Goal: Transaction & Acquisition: Book appointment/travel/reservation

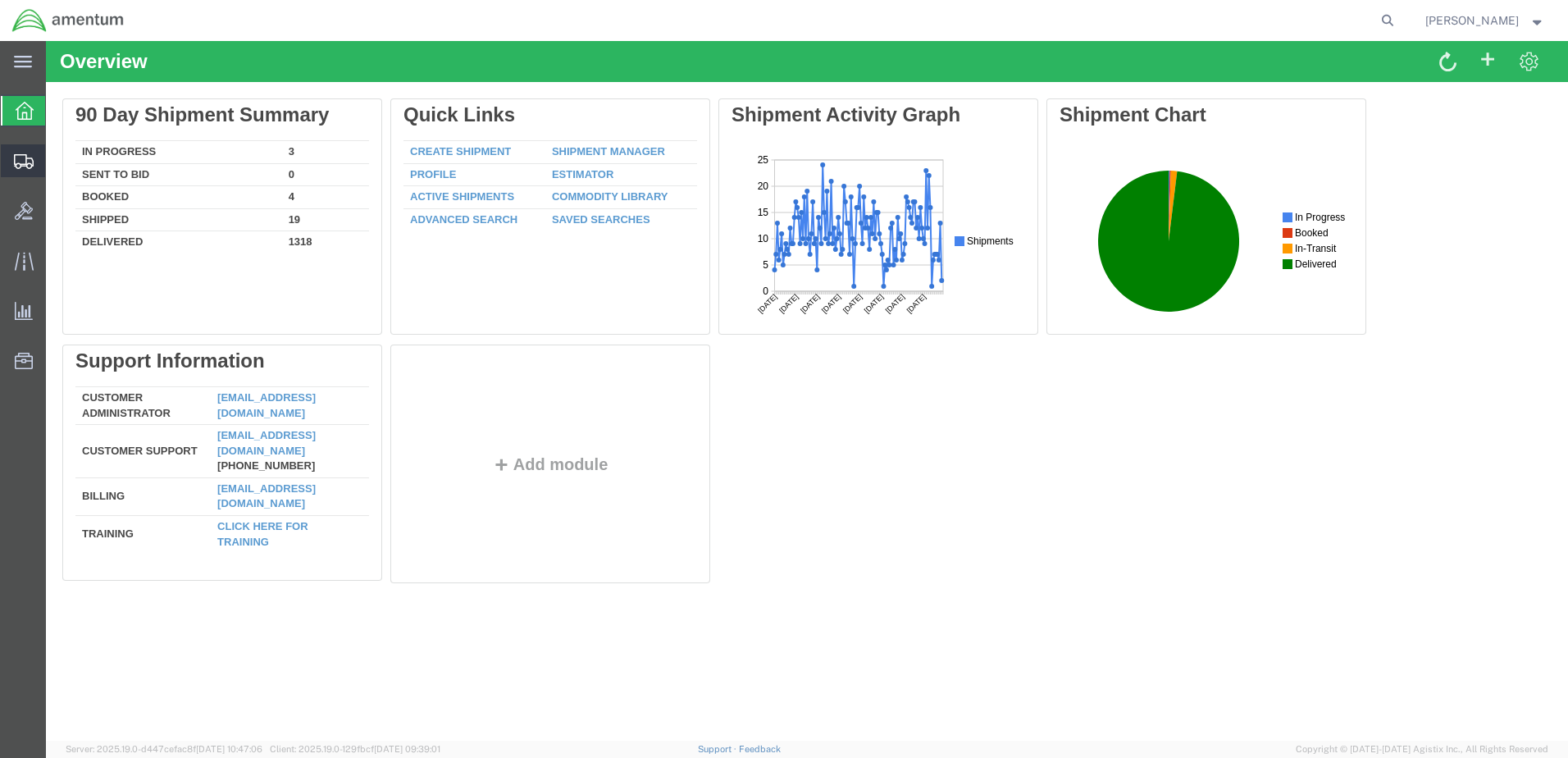
click at [0, 0] on span "Create Shipment" at bounding box center [0, 0] width 0 height 0
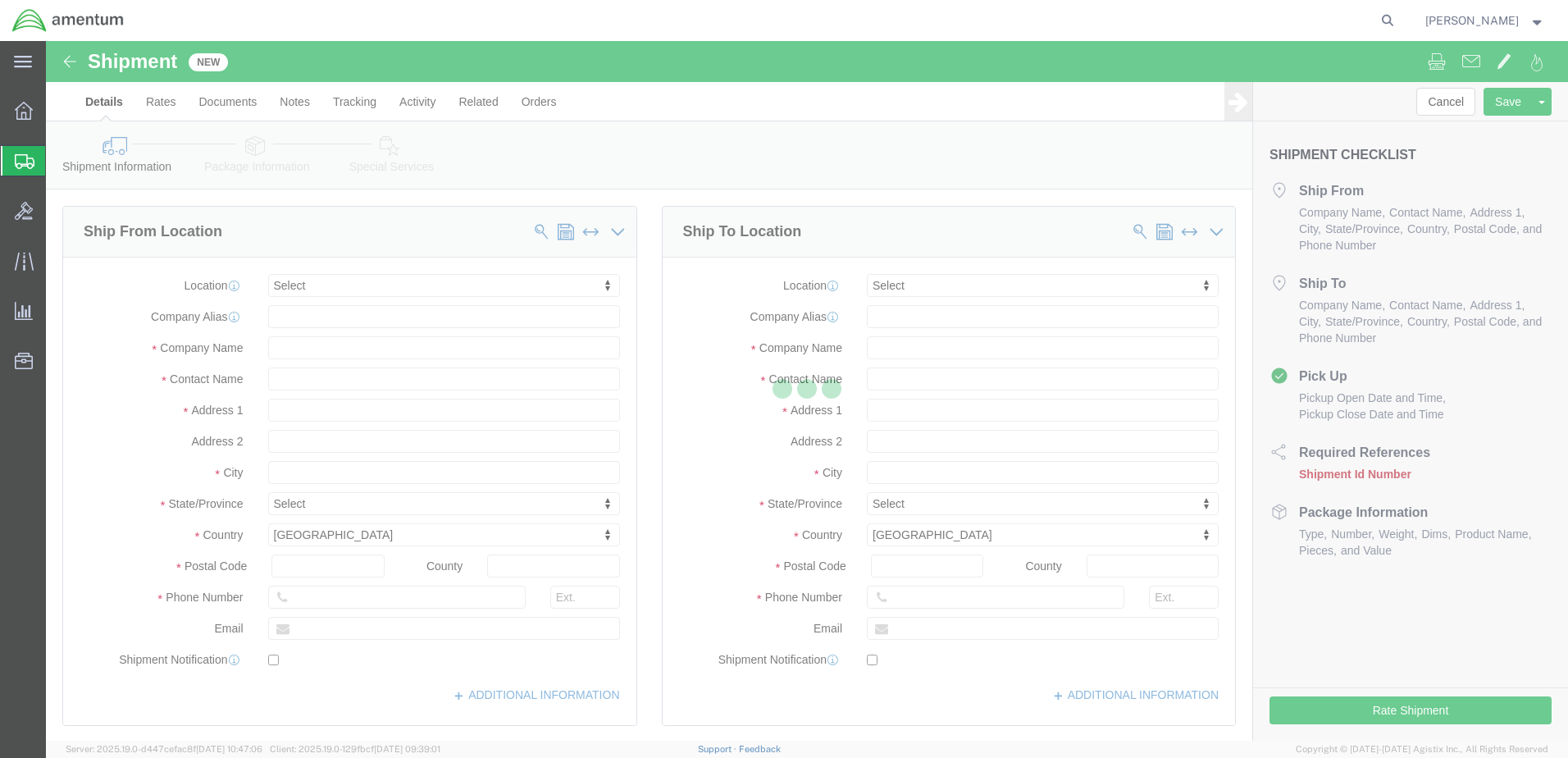
select select
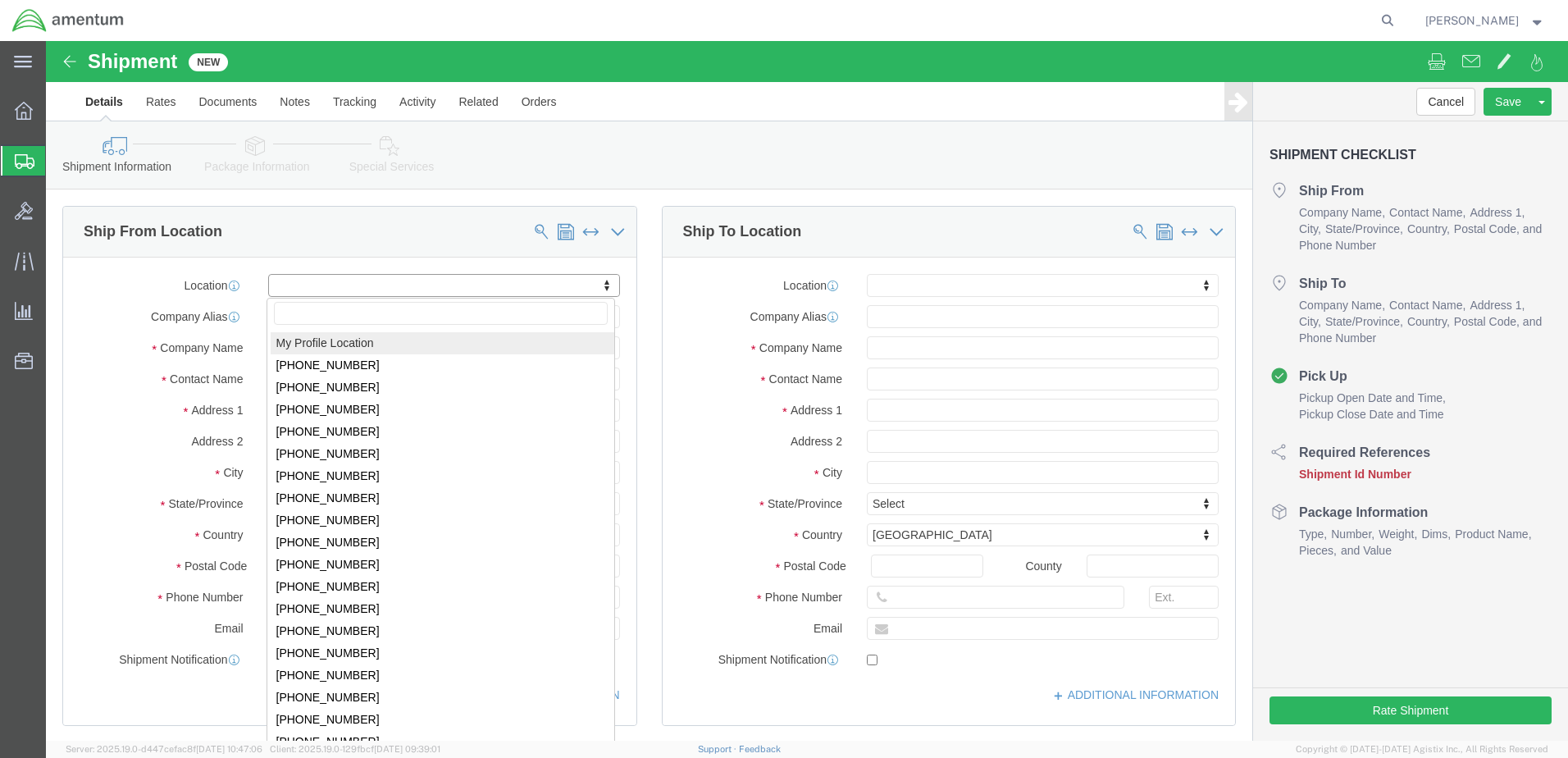
select select "MYPROFILE"
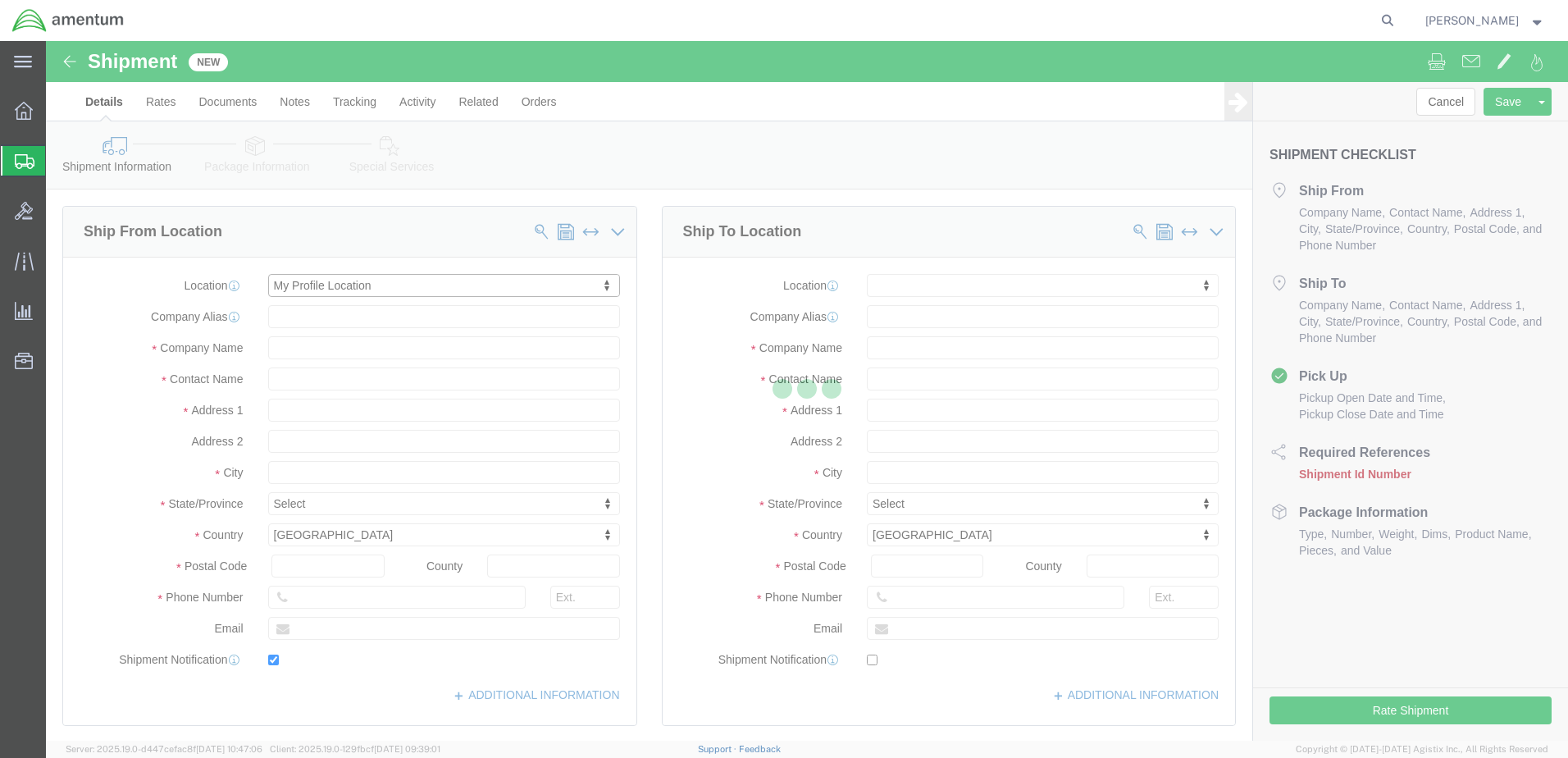
type input "[STREET_ADDRESS][PERSON_NAME]"
type input "79925"
type input "[PHONE_NUMBER]"
type input "[PERSON_NAME][EMAIL_ADDRESS][DOMAIN_NAME]"
checkbox input "true"
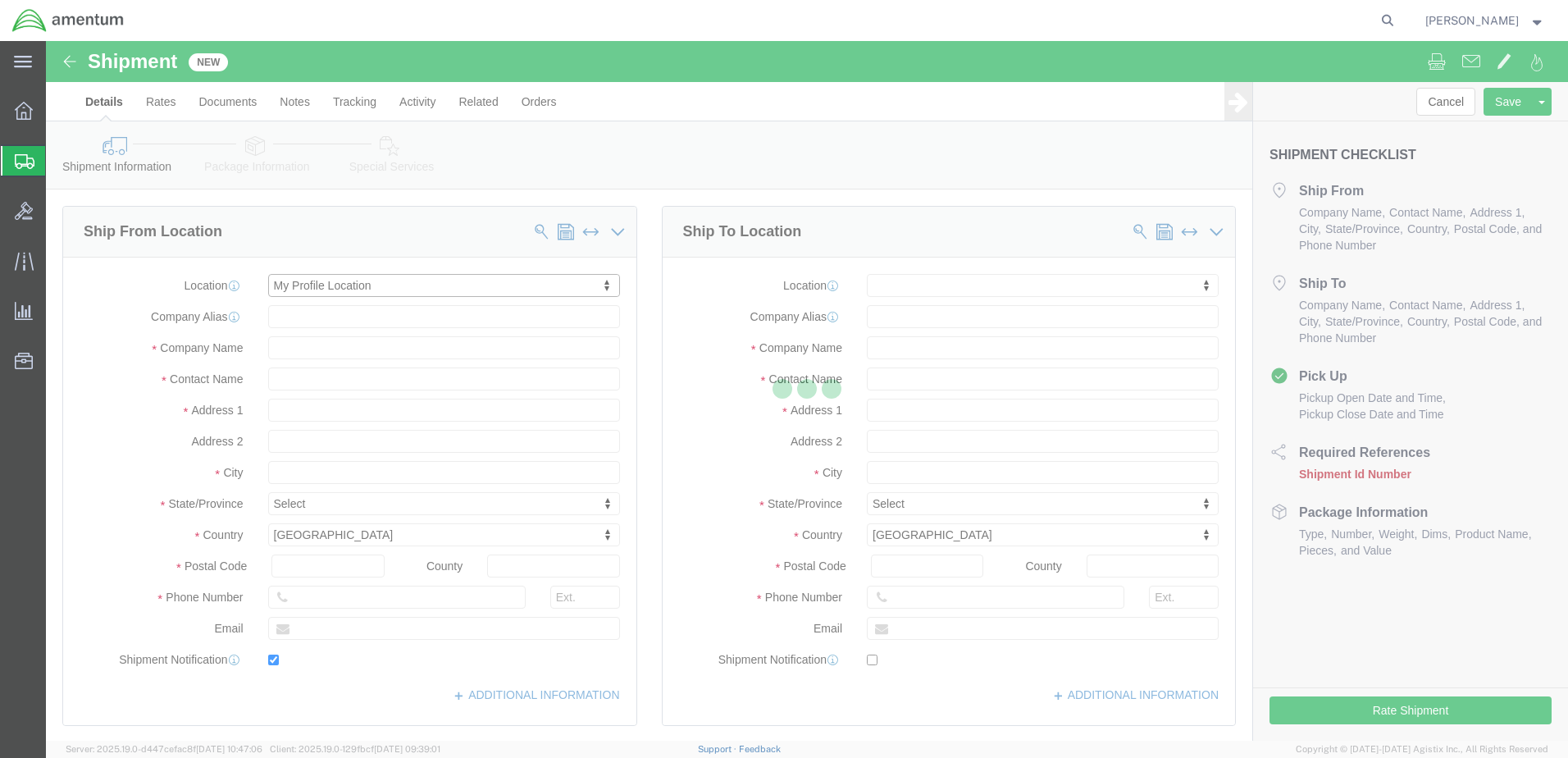
type input "Amentum Services, Inc."
type input "[PERSON_NAME]"
type input "[GEOGRAPHIC_DATA]"
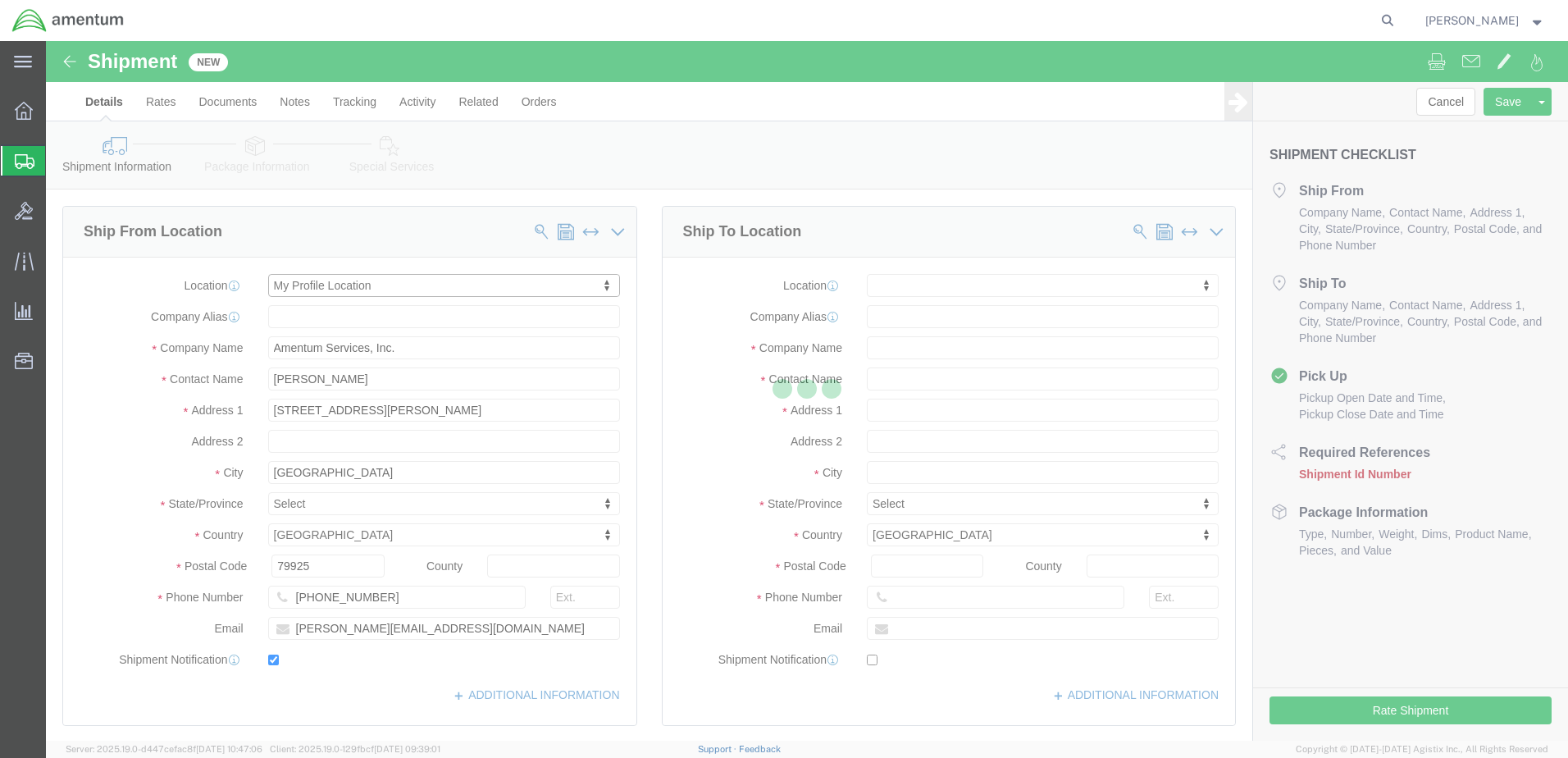
select select "[GEOGRAPHIC_DATA]"
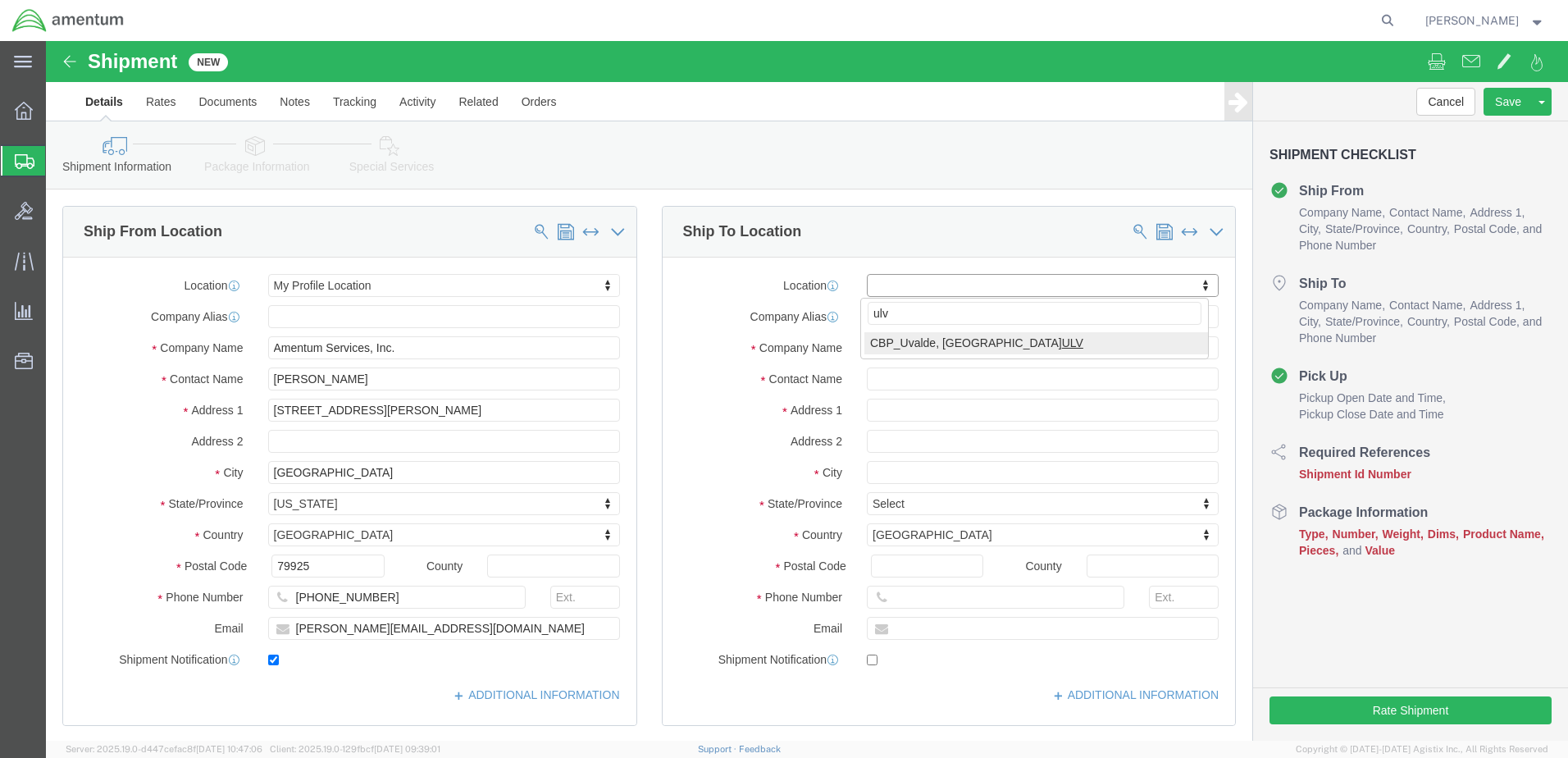
type input "ulv"
select select "49950"
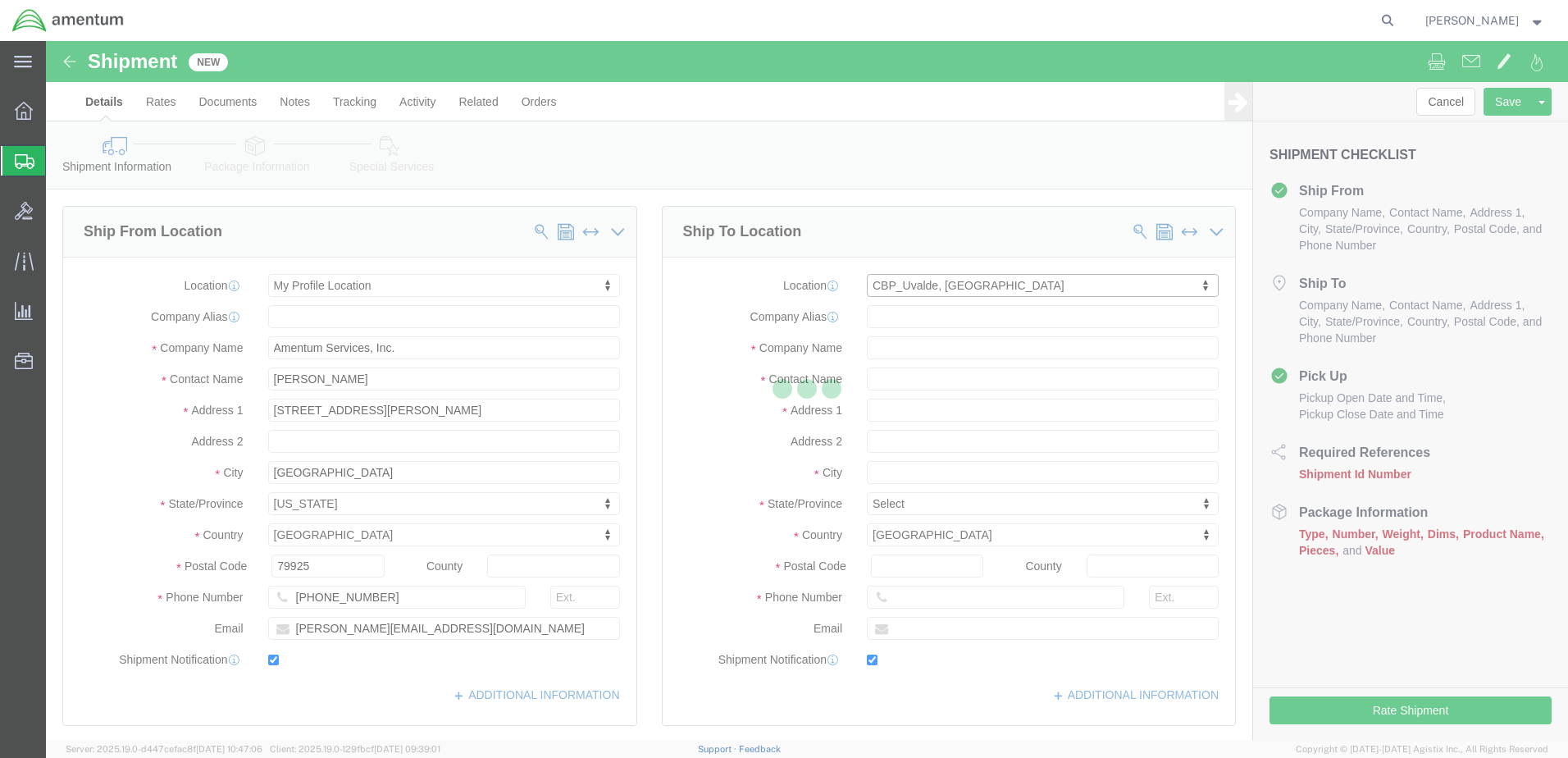
type input "[STREET_ADDRESS][PERSON_NAME]"
type input "[PERSON_NAME][GEOGRAPHIC_DATA]"
type input "78801"
type input "[PHONE_NUMBER]"
type input "[PERSON_NAME][EMAIL_ADDRESS][PERSON_NAME][DOMAIN_NAME]"
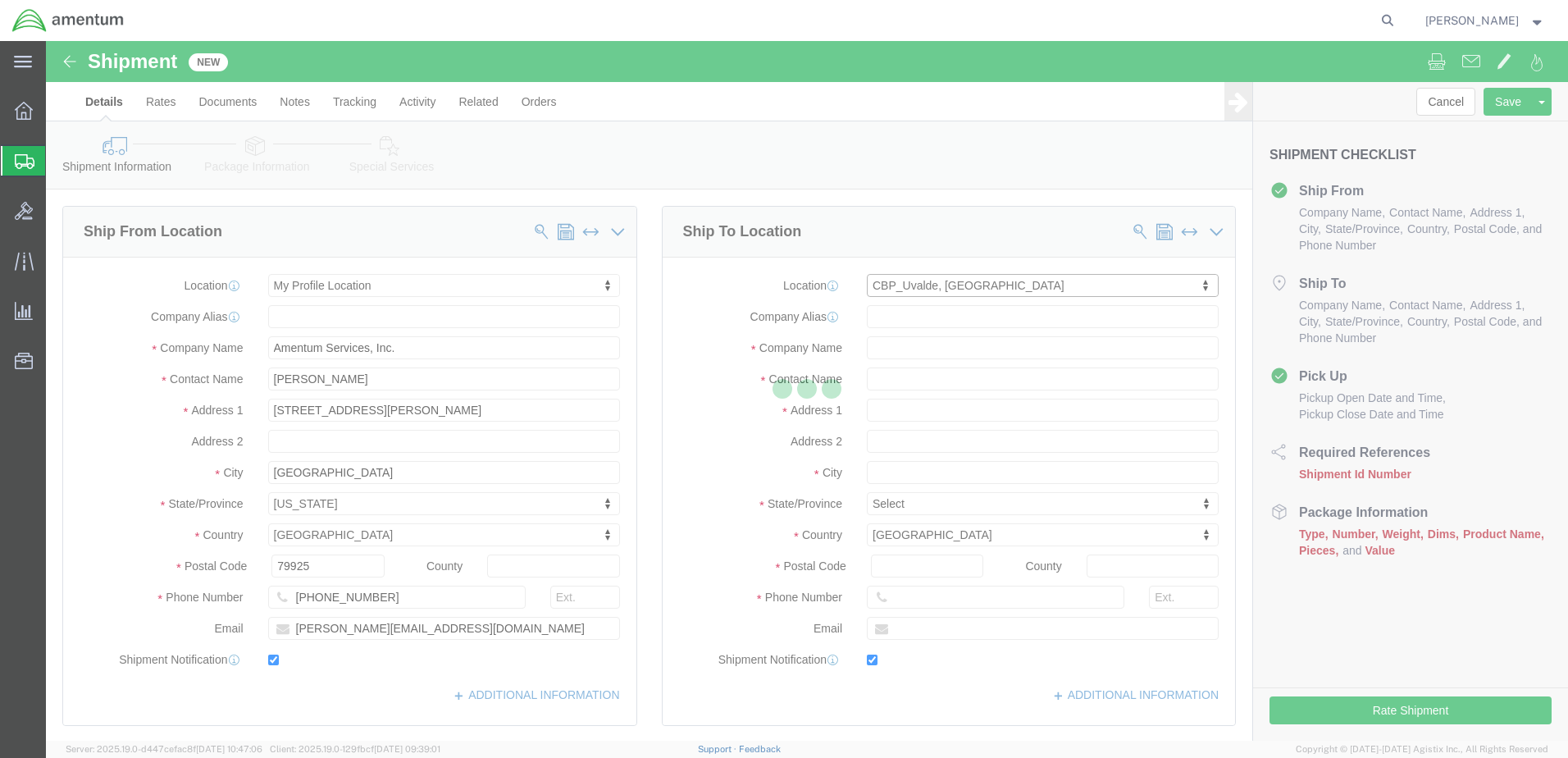
checkbox input "true"
type input "Amentum Services, Inc"
type input "[PERSON_NAME]"
type input "Uvalde"
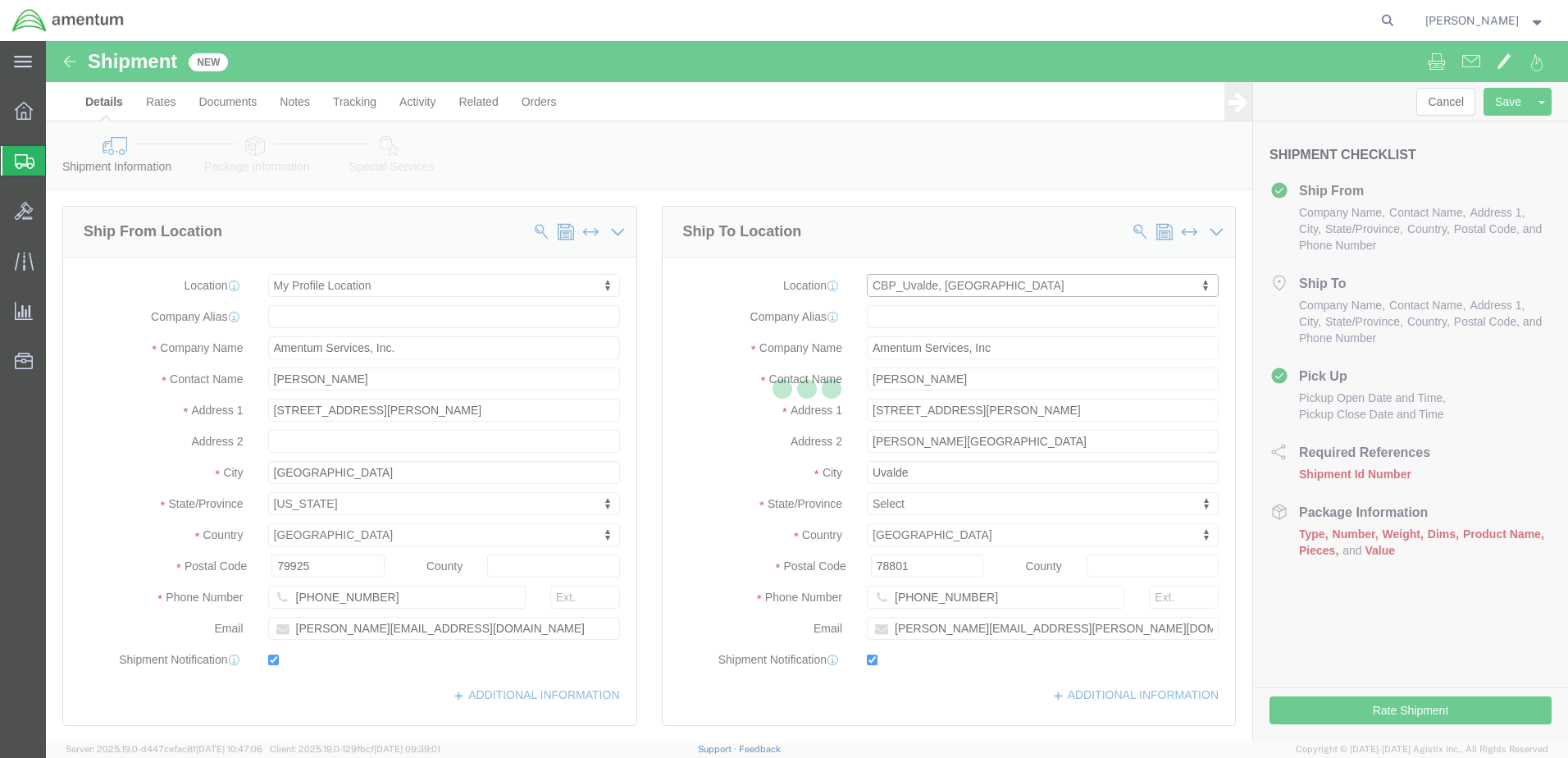
select select "[GEOGRAPHIC_DATA]"
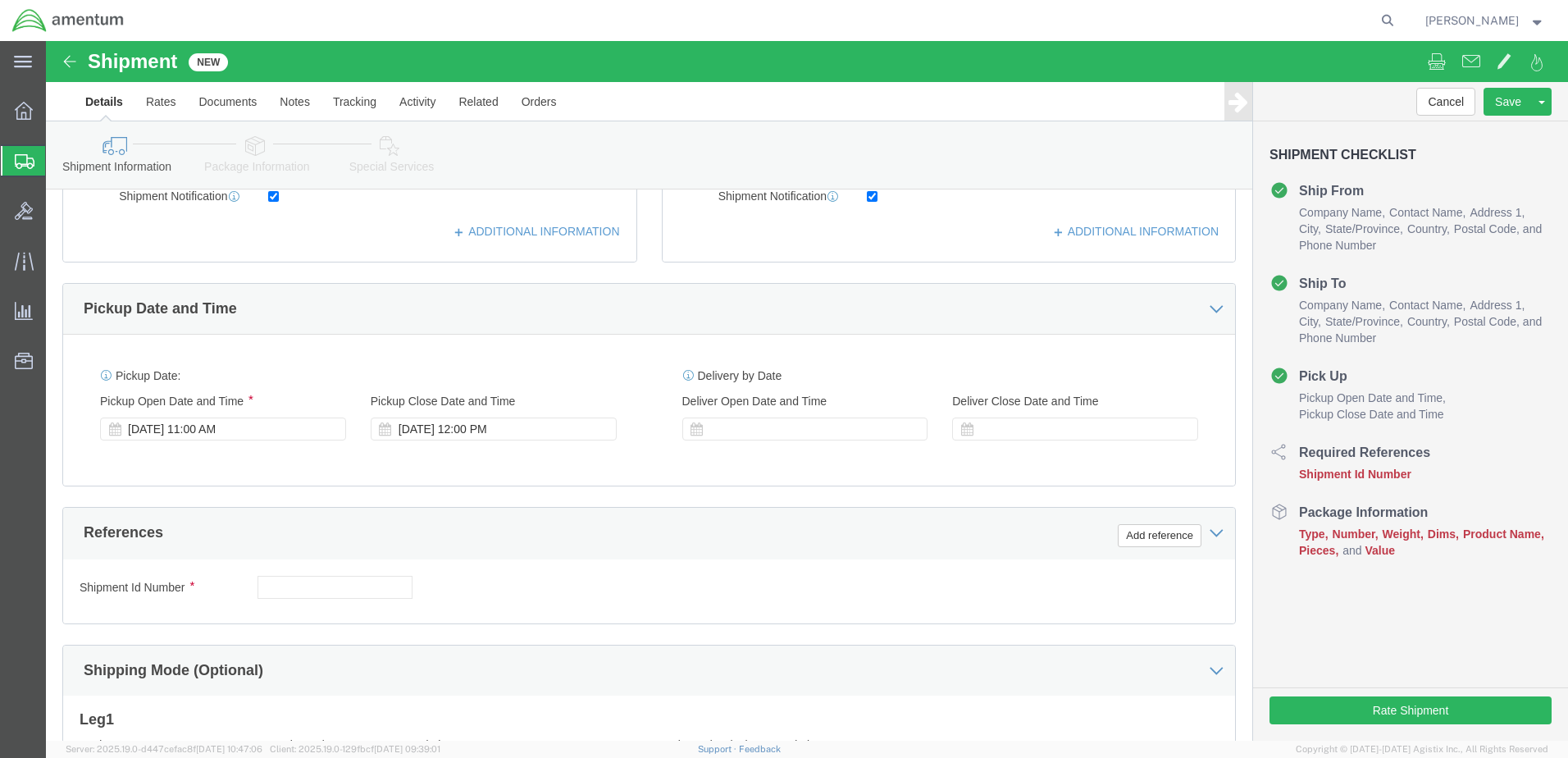
scroll to position [492, 0]
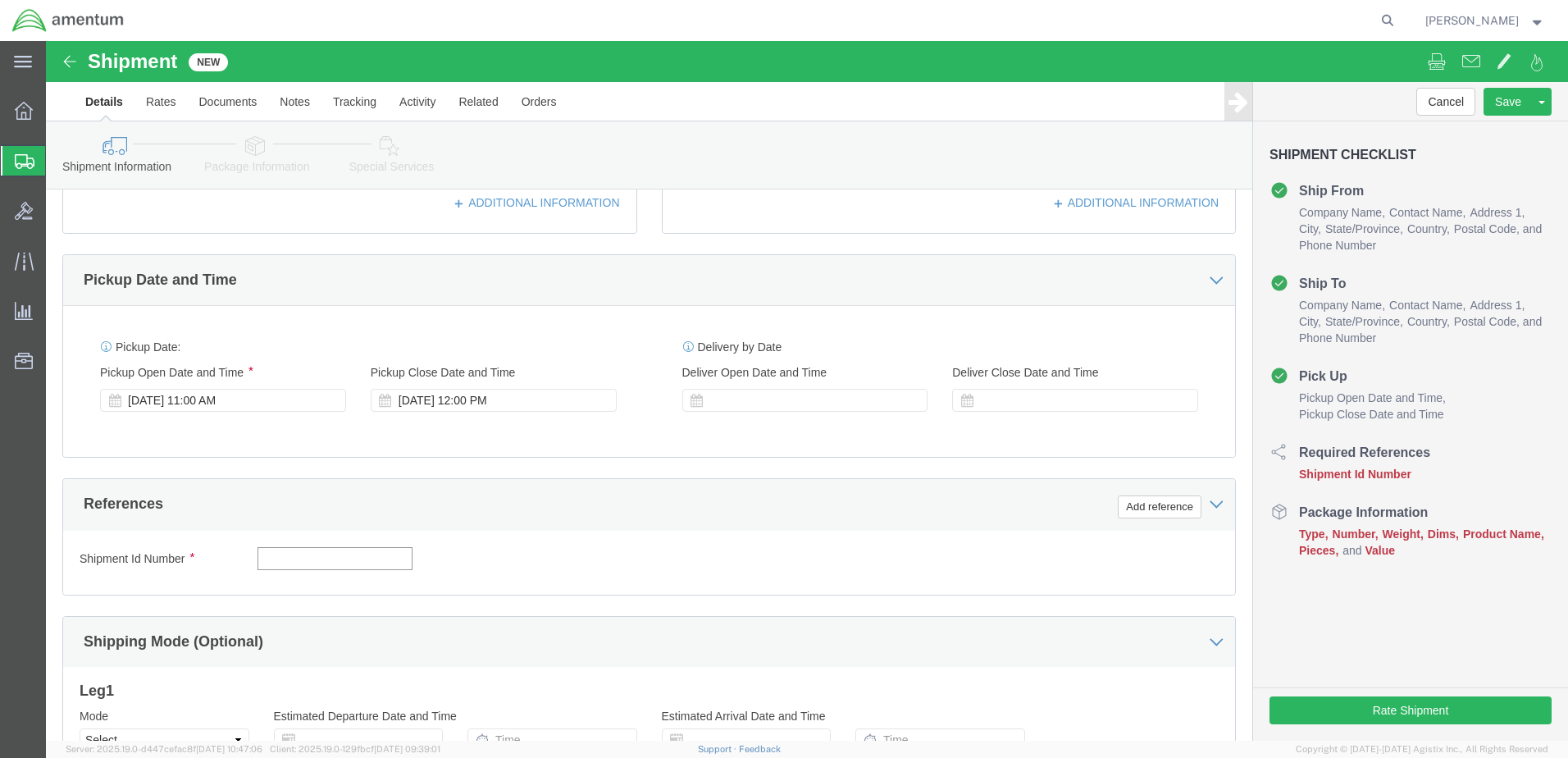
click input "text"
type input "503-002369"
click button "Add reference"
click select "Select Account Type Activity ID Airline Appointment Number ASN Batch Request # …"
select select "DEPT"
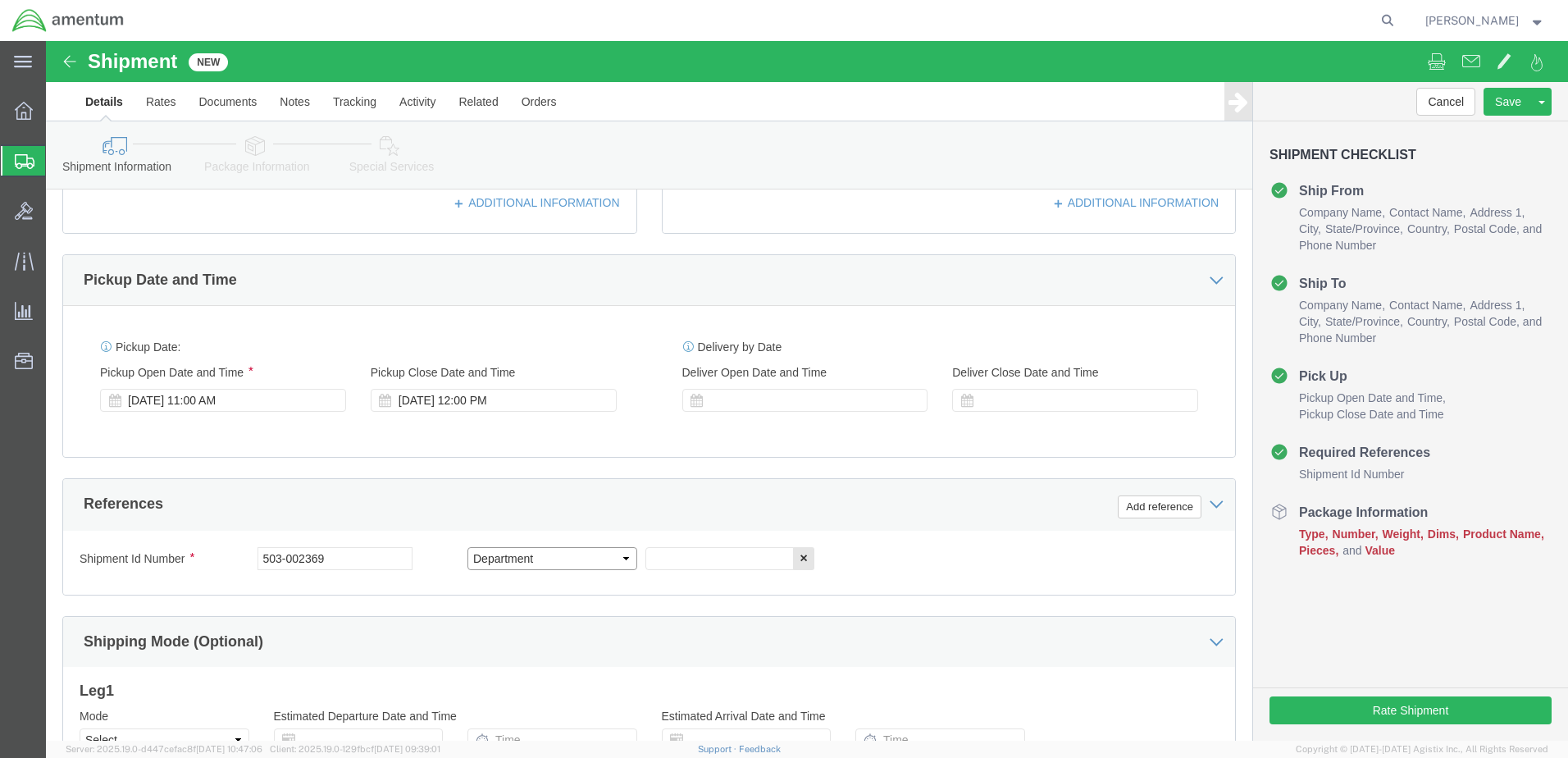
click select "Select Account Type Activity ID Airline Appointment Number ASN Batch Request # …"
click input "text"
type input "c"
type input "CBP"
click button "Add reference"
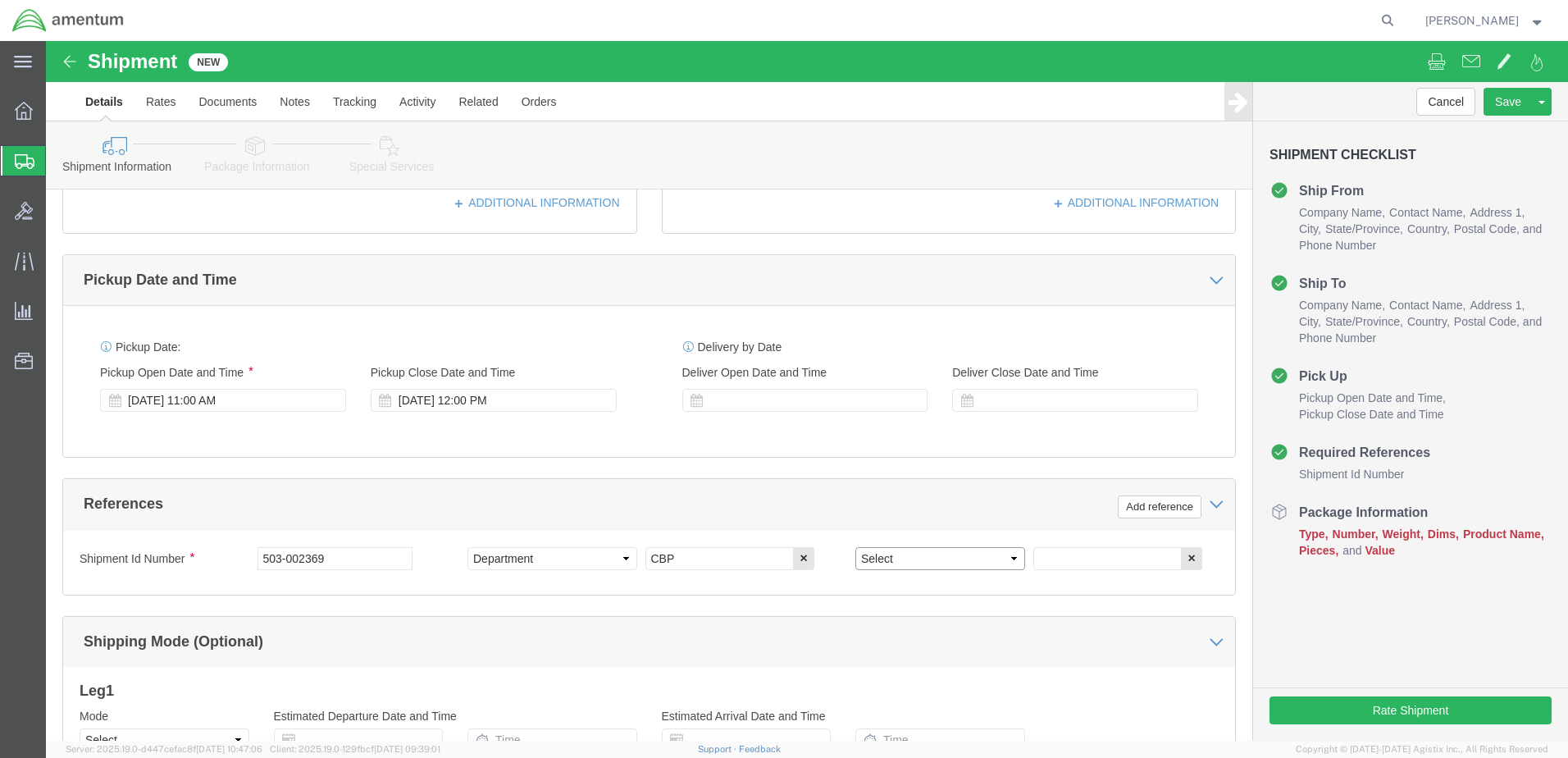
click select "Select Account Type Activity ID Airline Appointment Number ASN Batch Request # …"
select select "CUSTREF"
click select "Select Account Type Activity ID Airline Appointment Number ASN Batch Request # …"
click input "text"
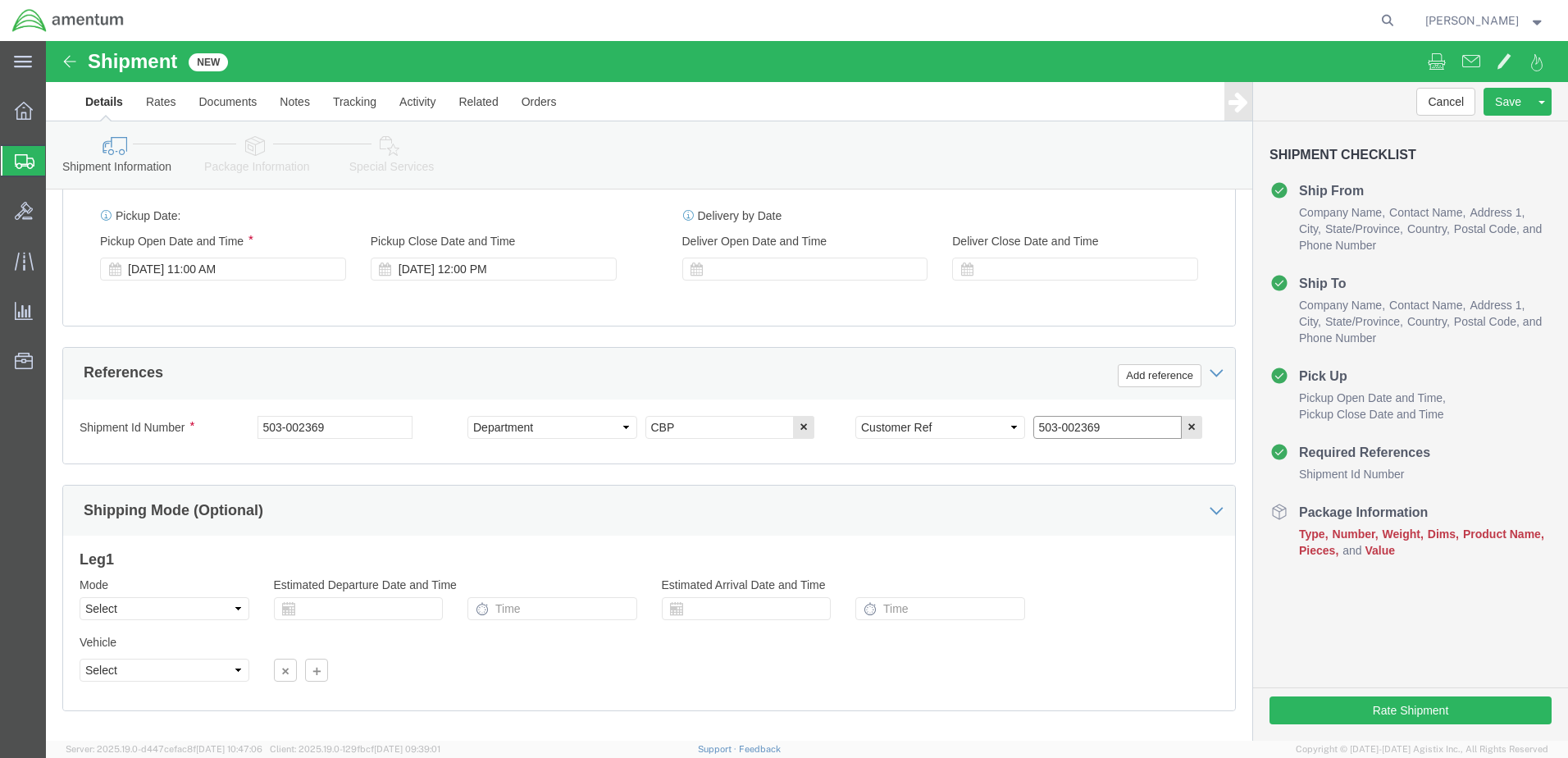
scroll to position [656, 0]
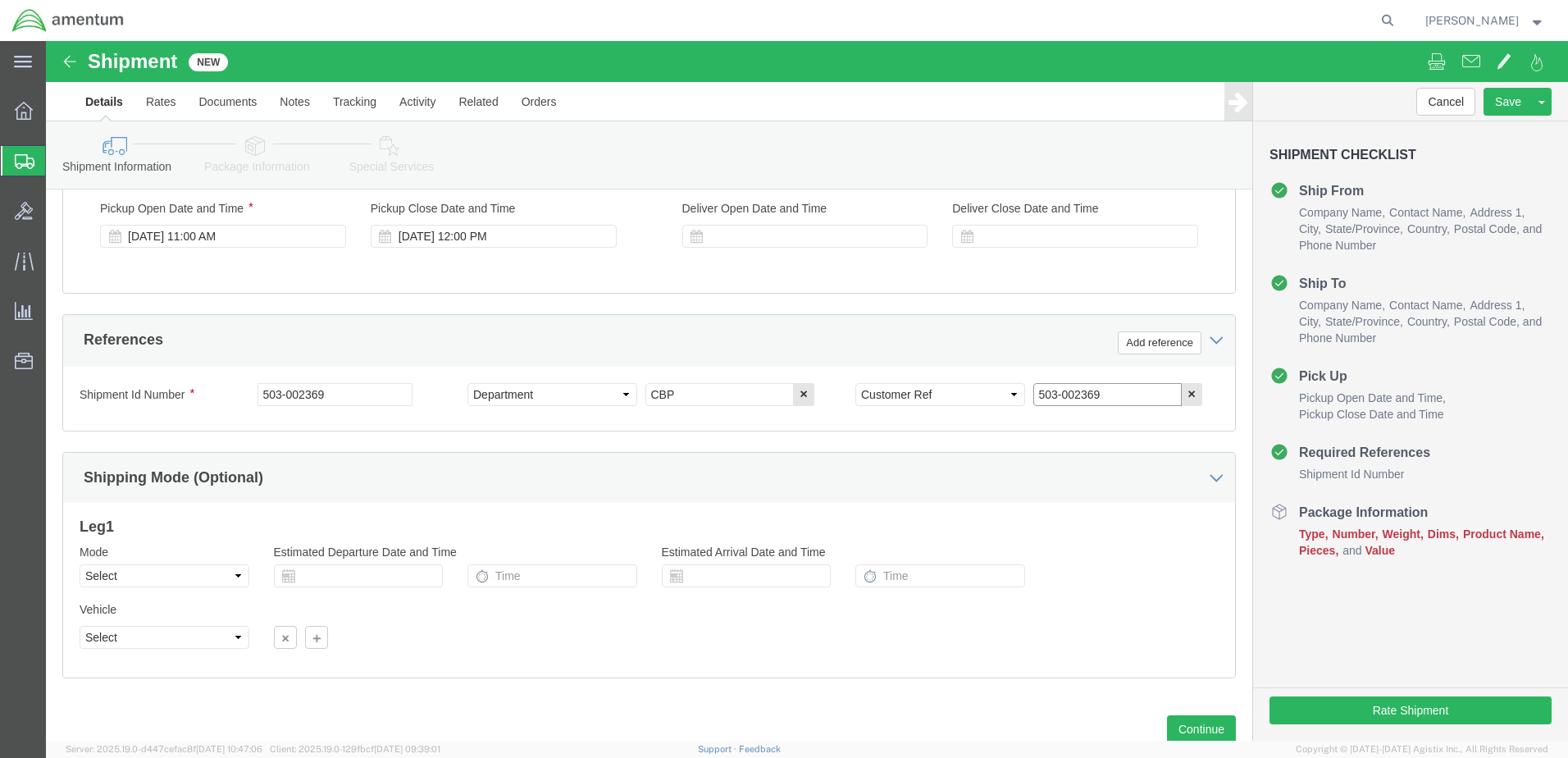
type input "503-002369"
click select "Select Air Less than Truckload Multi-Leg Ocean Freight Rail Small Parcel Truckl…"
select select "SMAL"
click select "Select Air Less than Truckload Multi-Leg Ocean Freight Rail Small Parcel Truckl…"
click button "Continue"
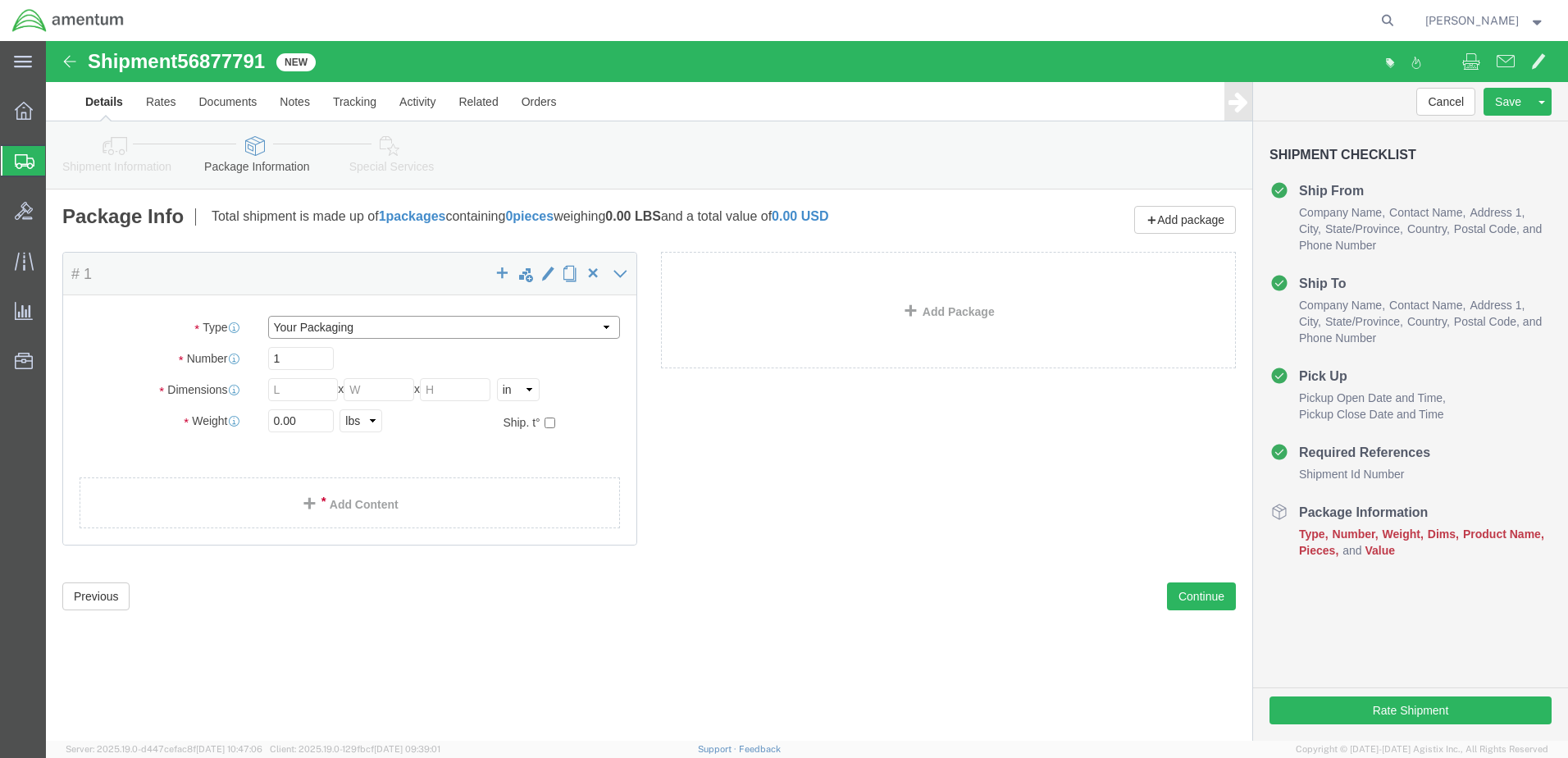
click select "Select Bale(s) Basket(s) Bolt(s) Bottle(s) Buckets Bulk Bundle(s) Can(s) Cardbo…"
select select "SBX"
click select "Select Bale(s) Basket(s) Bolt(s) Bottle(s) Buckets Bulk Bundle(s) Can(s) Cardbo…"
type input "12.25"
type input "11.00"
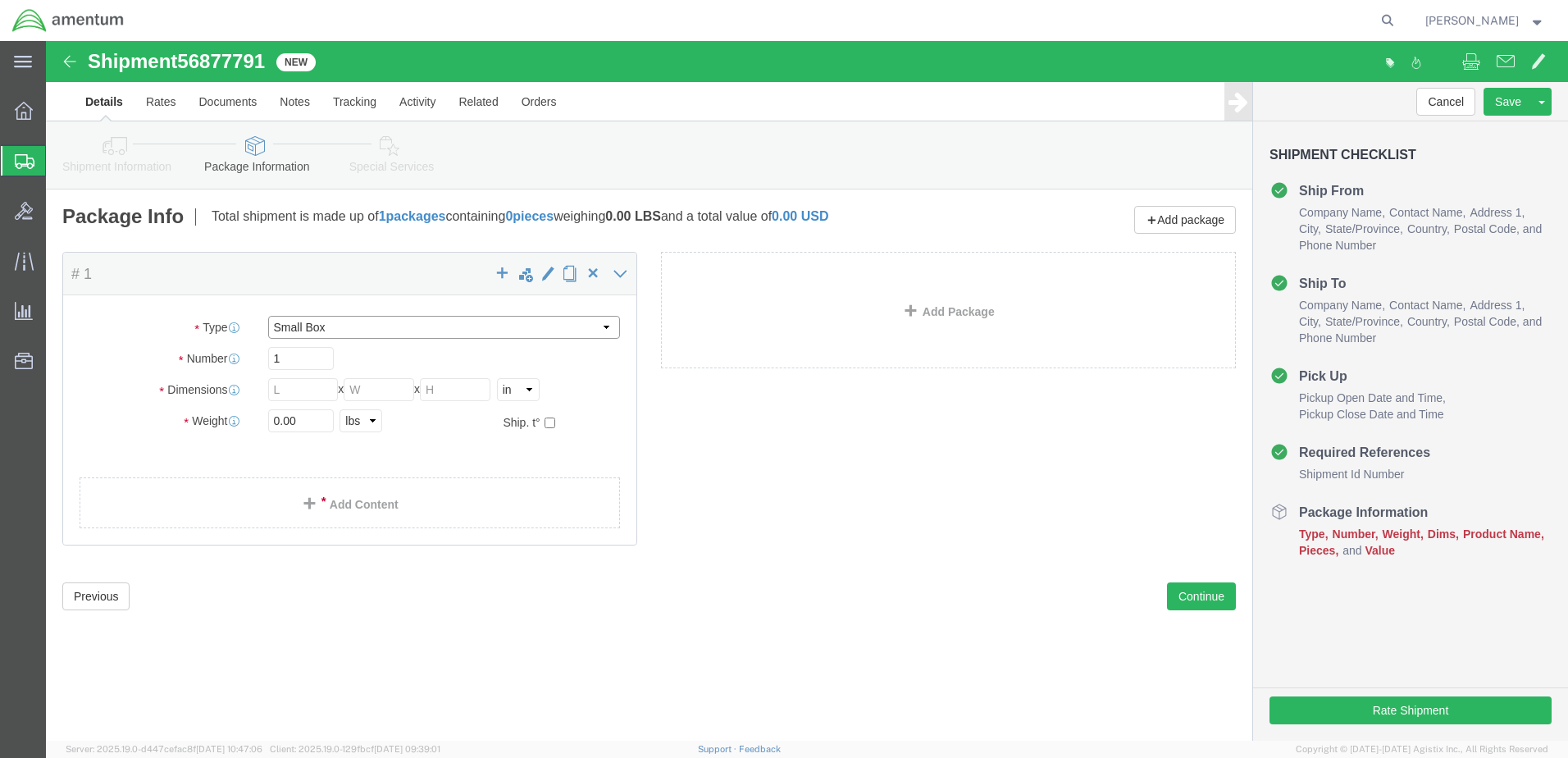
type input "1.50"
click input "0.00"
type input "0"
type input "1"
drag, startPoint x: 616, startPoint y: 379, endPoint x: 679, endPoint y: 391, distance: 64.1
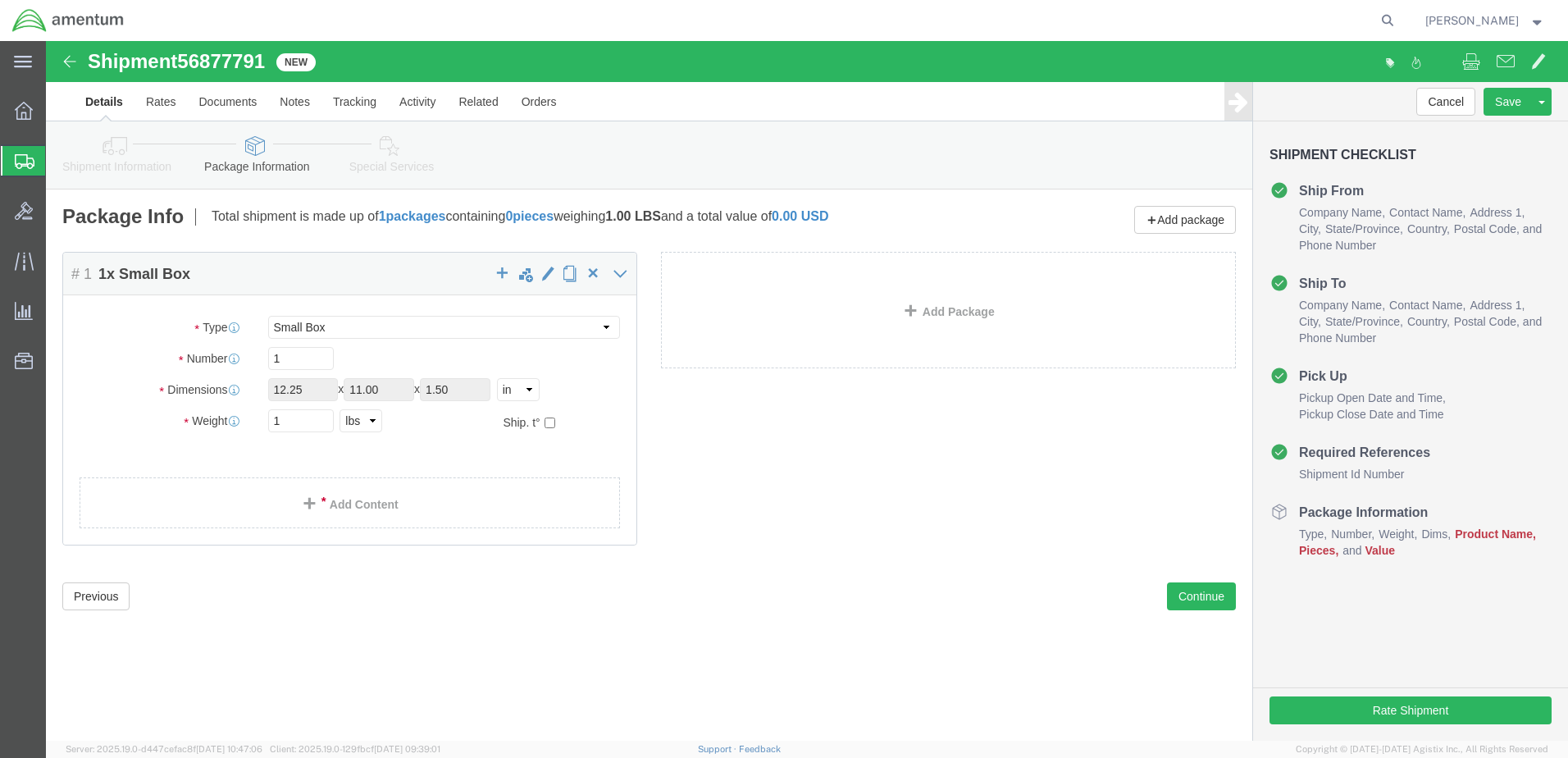
click div "Package Content # 1 1 x Small Box Package Type Select Bale(s) Basket(s) Bolt(s)…"
click link "Add Content"
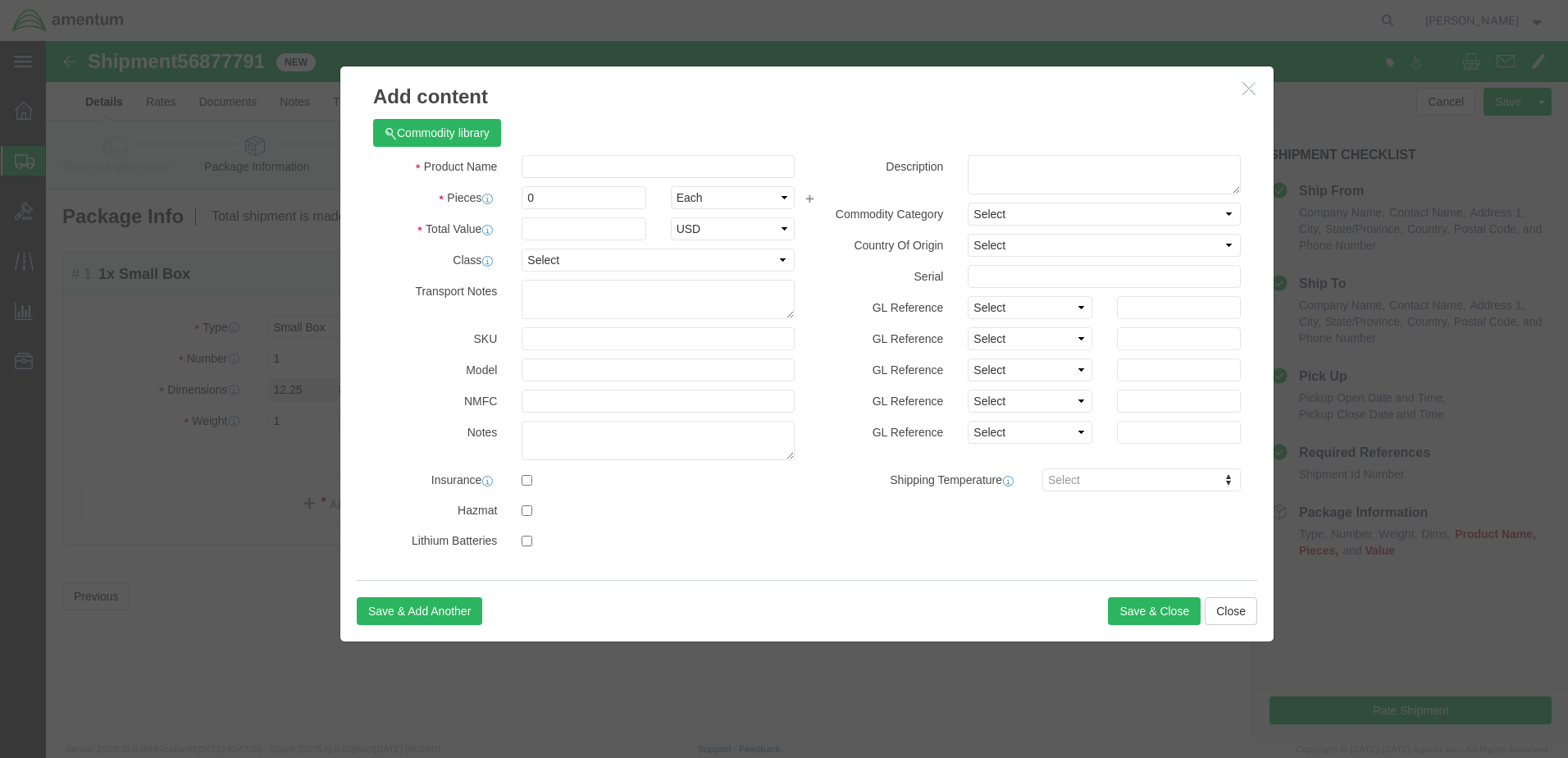
click div "Commodity library"
click input "text"
type input "CLAMP"
click input "0"
type input "2"
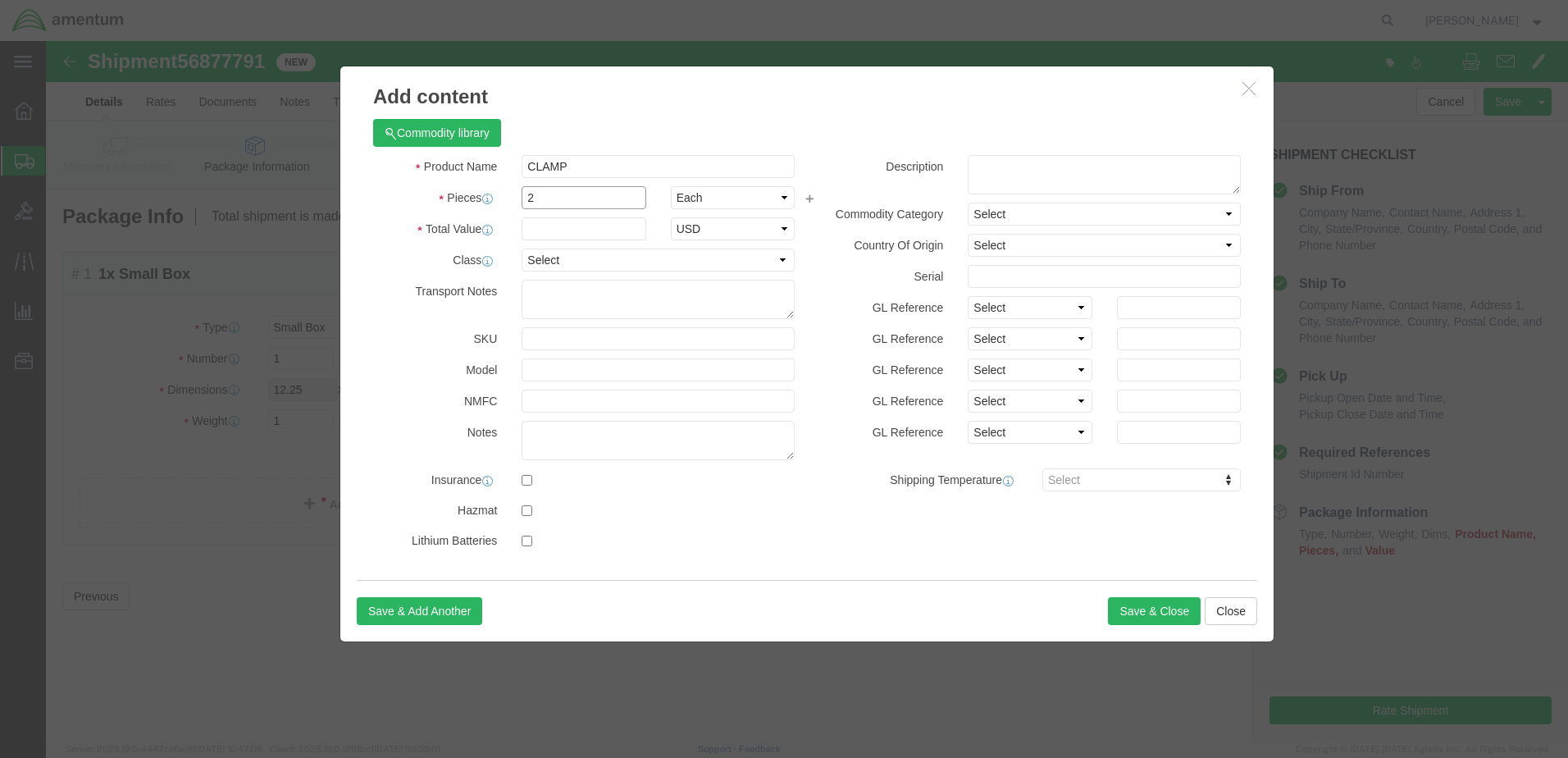
click input "2"
type input "2"
click input "text"
type input "200.00"
click button "Save & Close"
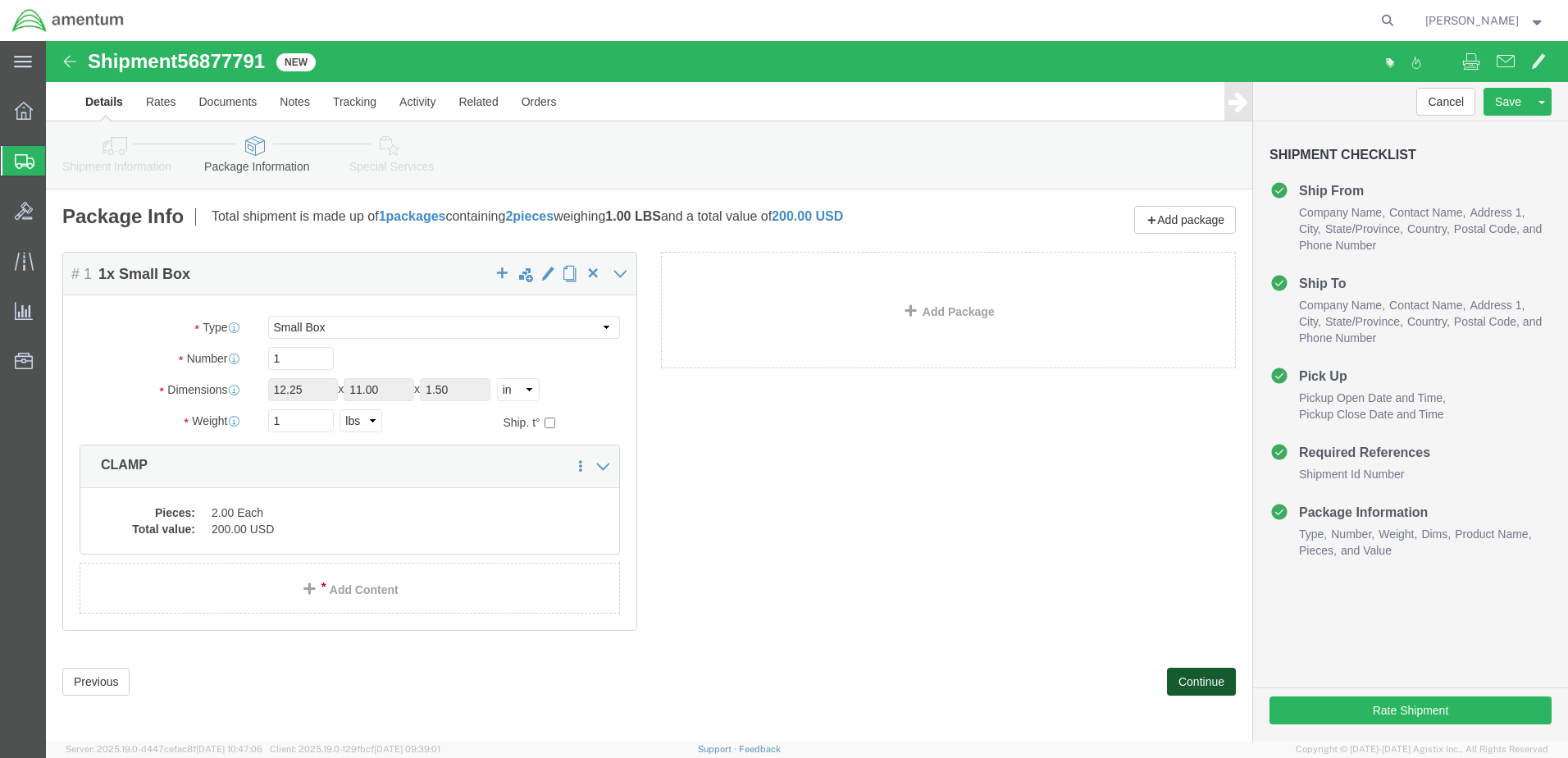
click button "Continue"
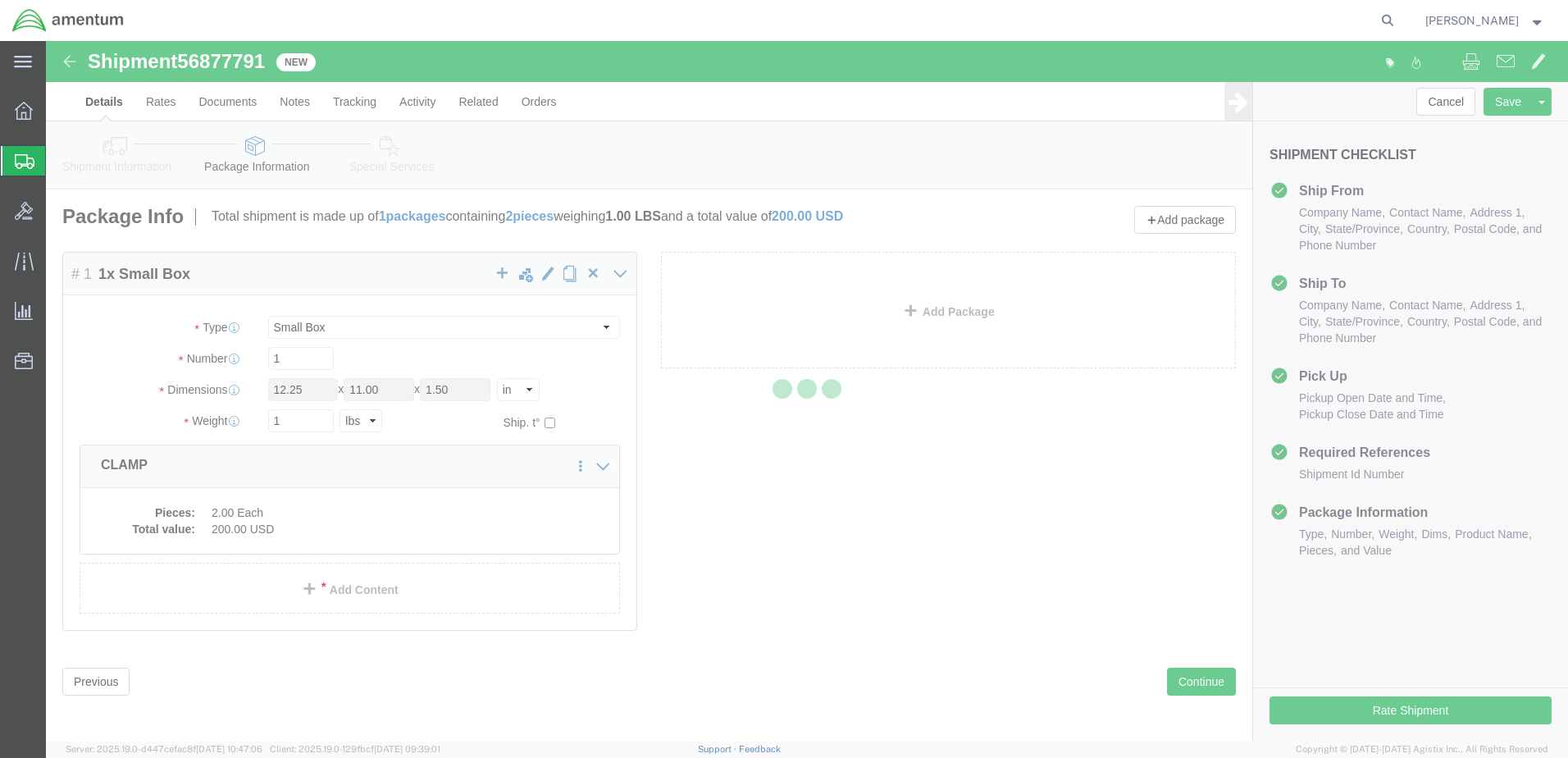
select select
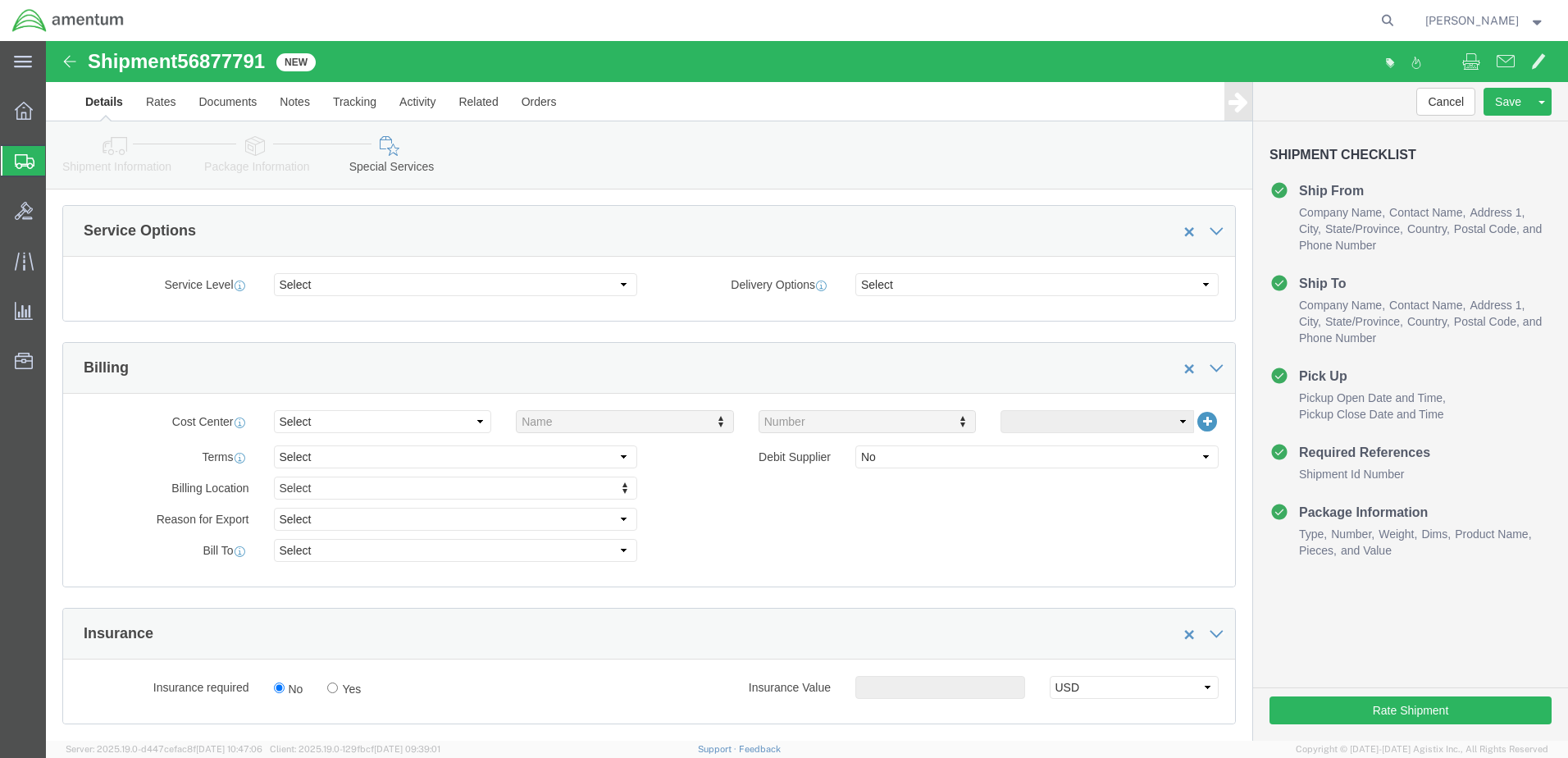
scroll to position [656, 0]
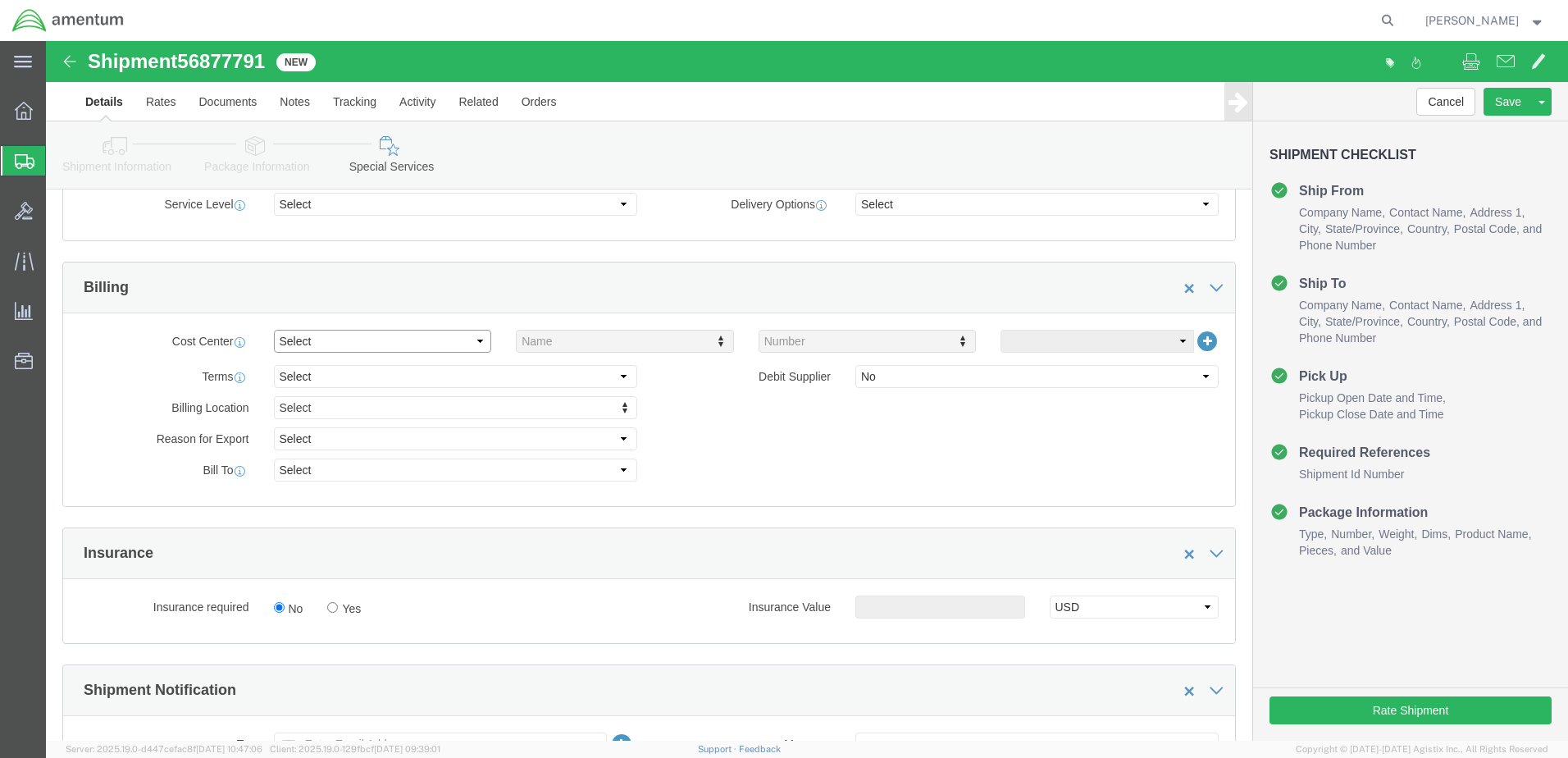
click select "Select Buyer Cost Center Department Operations Number Order Number Sales Person"
select select "COSTCENTER"
click select "Select Buyer Cost Center Department Operations Number Order Number Sales Person"
type input "6118.03.03.2219.000.ELP.0000"
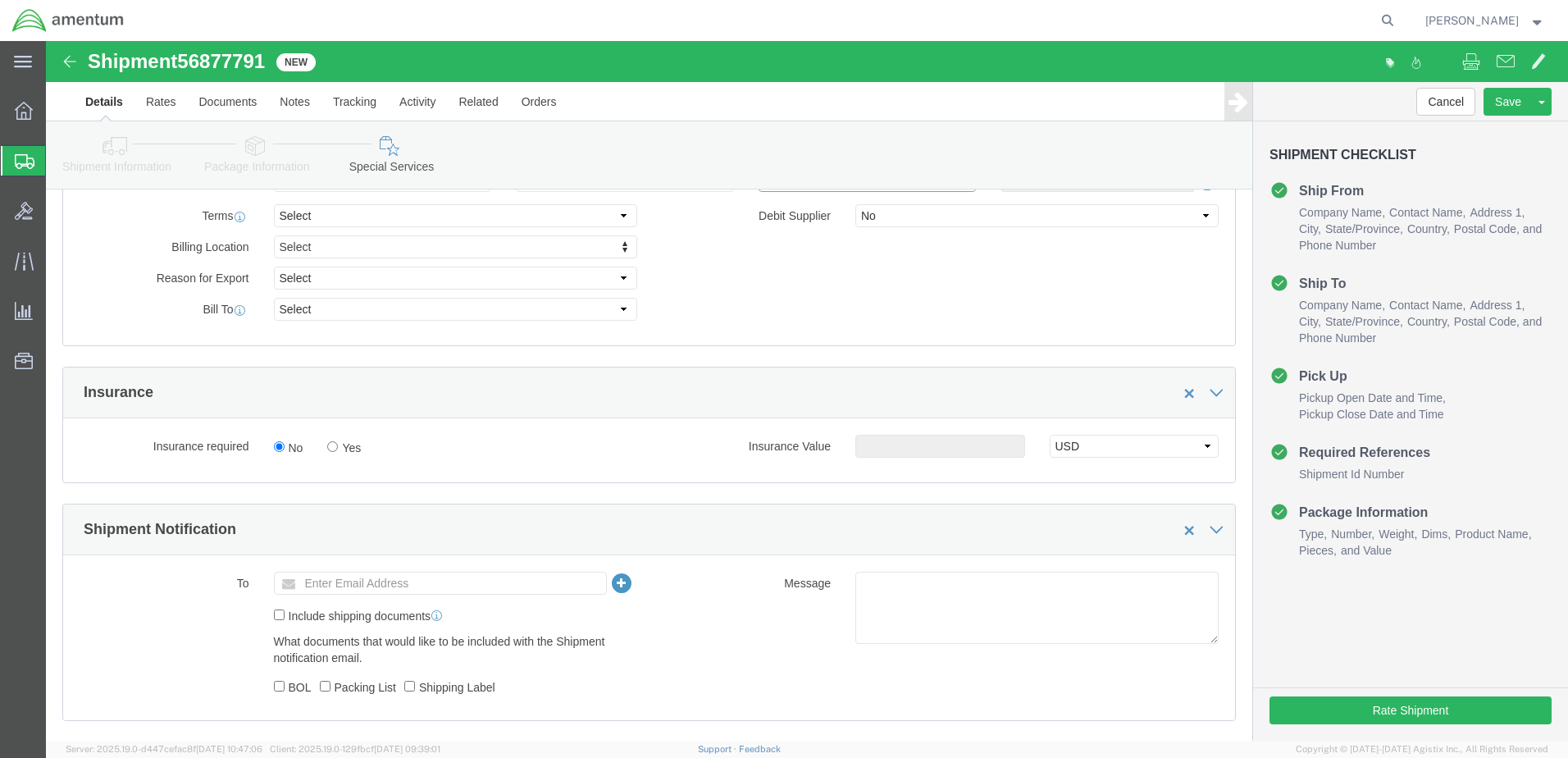
scroll to position [820, 0]
click input "text"
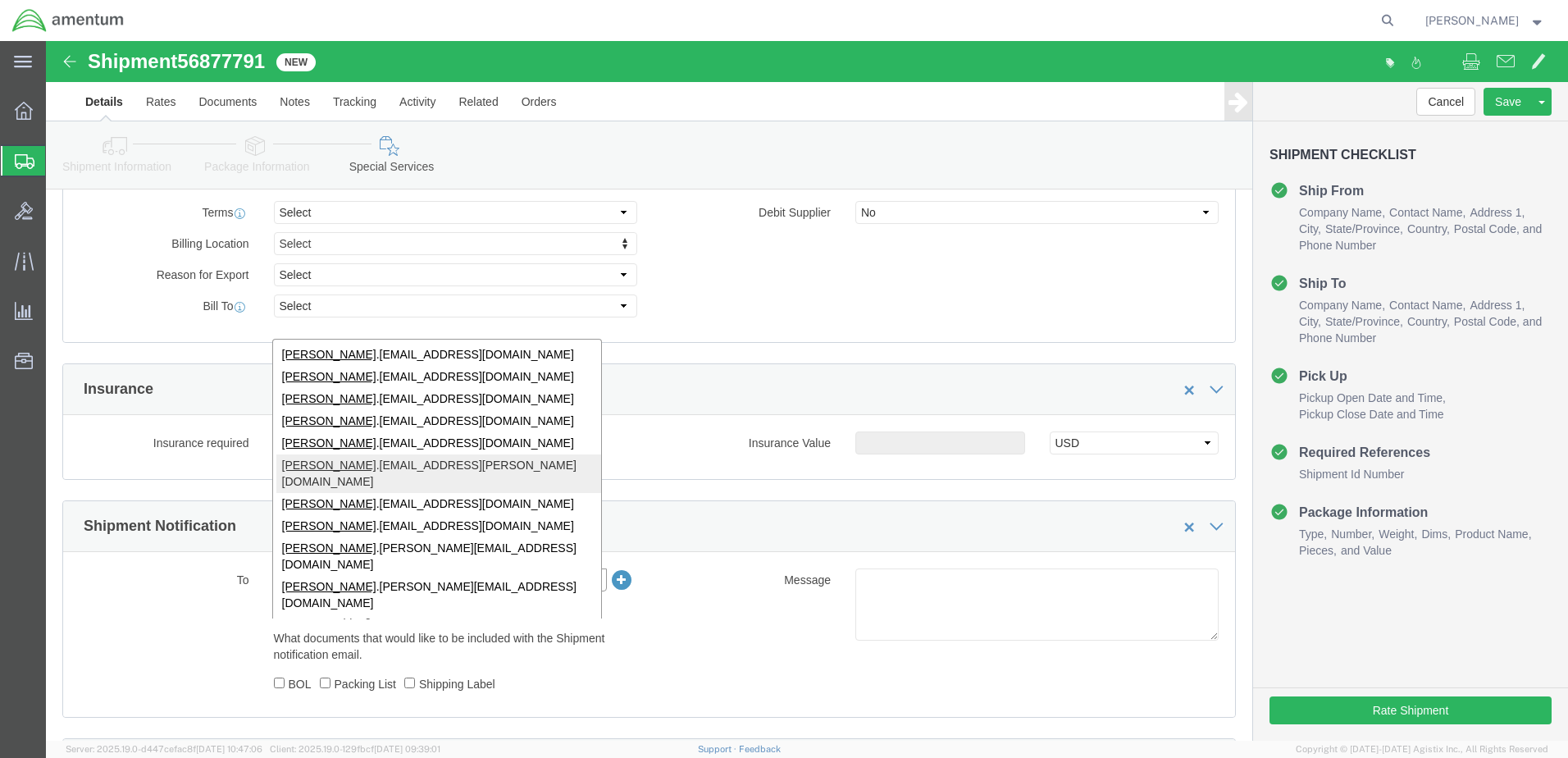
type input "[PERSON_NAME]"
type input "[PERSON_NAME][EMAIL_ADDRESS][PERSON_NAME][DOMAIN_NAME]"
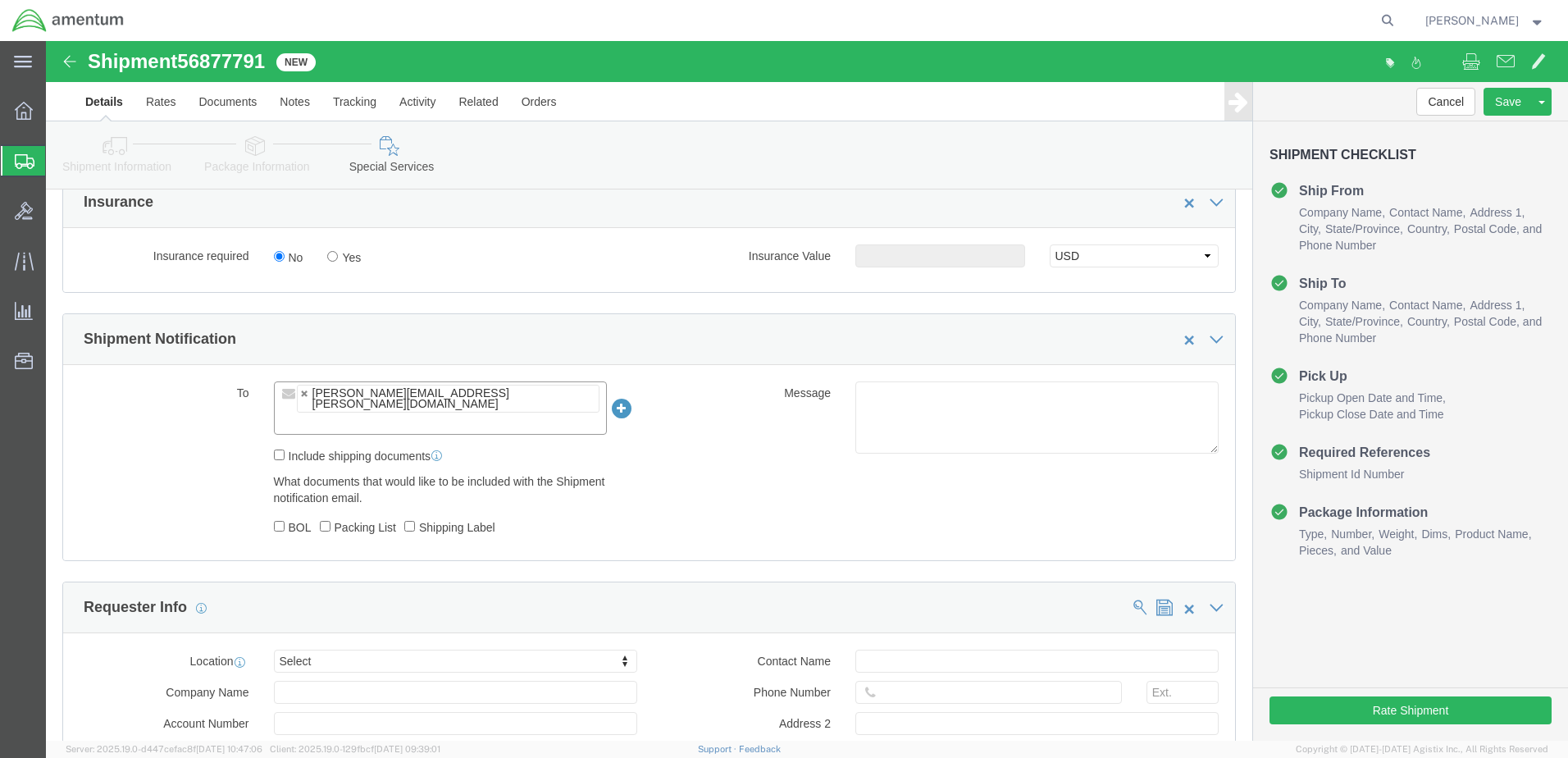
scroll to position [1067, 0]
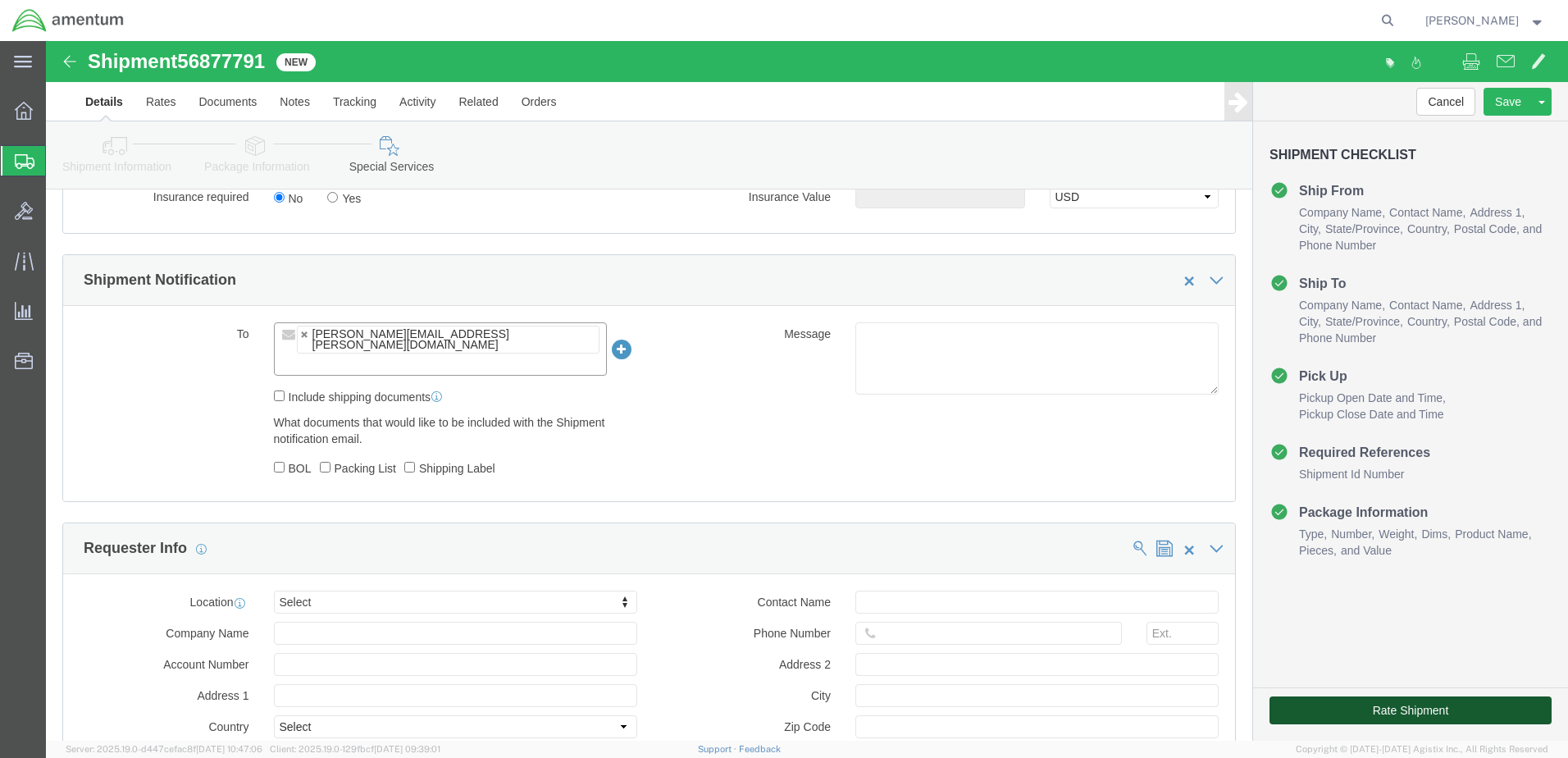
click button "Rate Shipment"
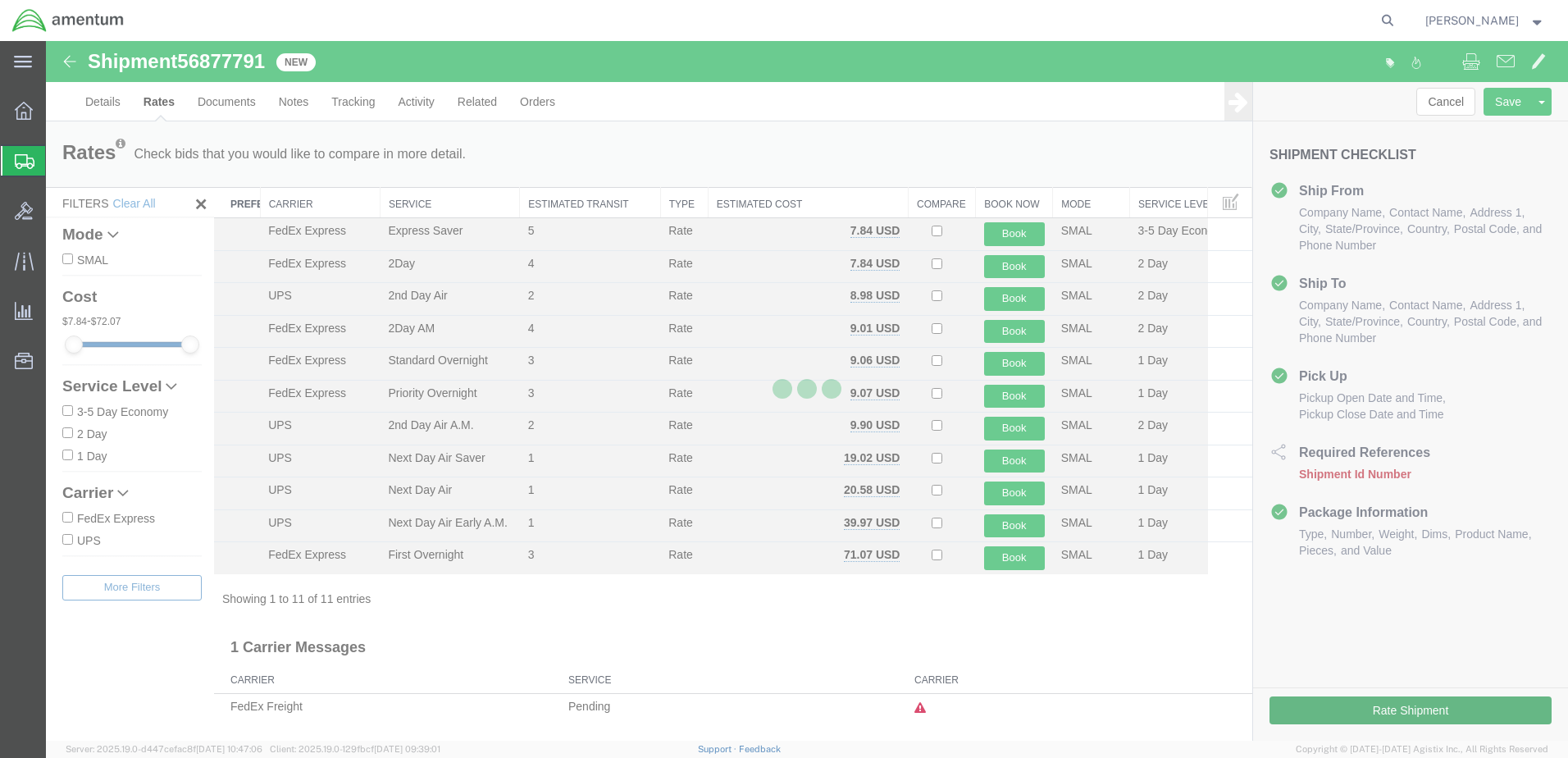
scroll to position [0, 0]
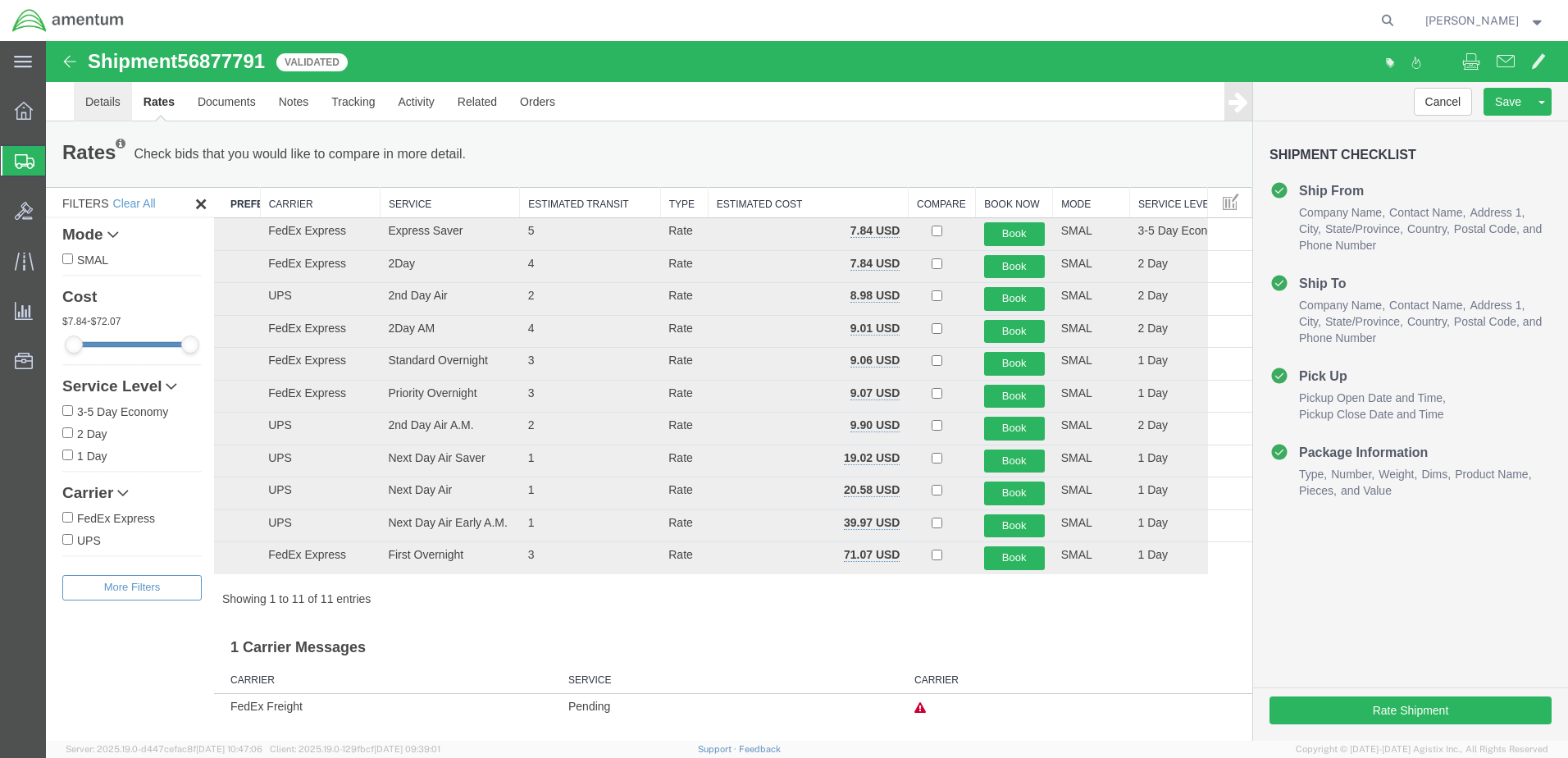
click at [96, 99] on link "Details" at bounding box center [102, 102] width 58 height 40
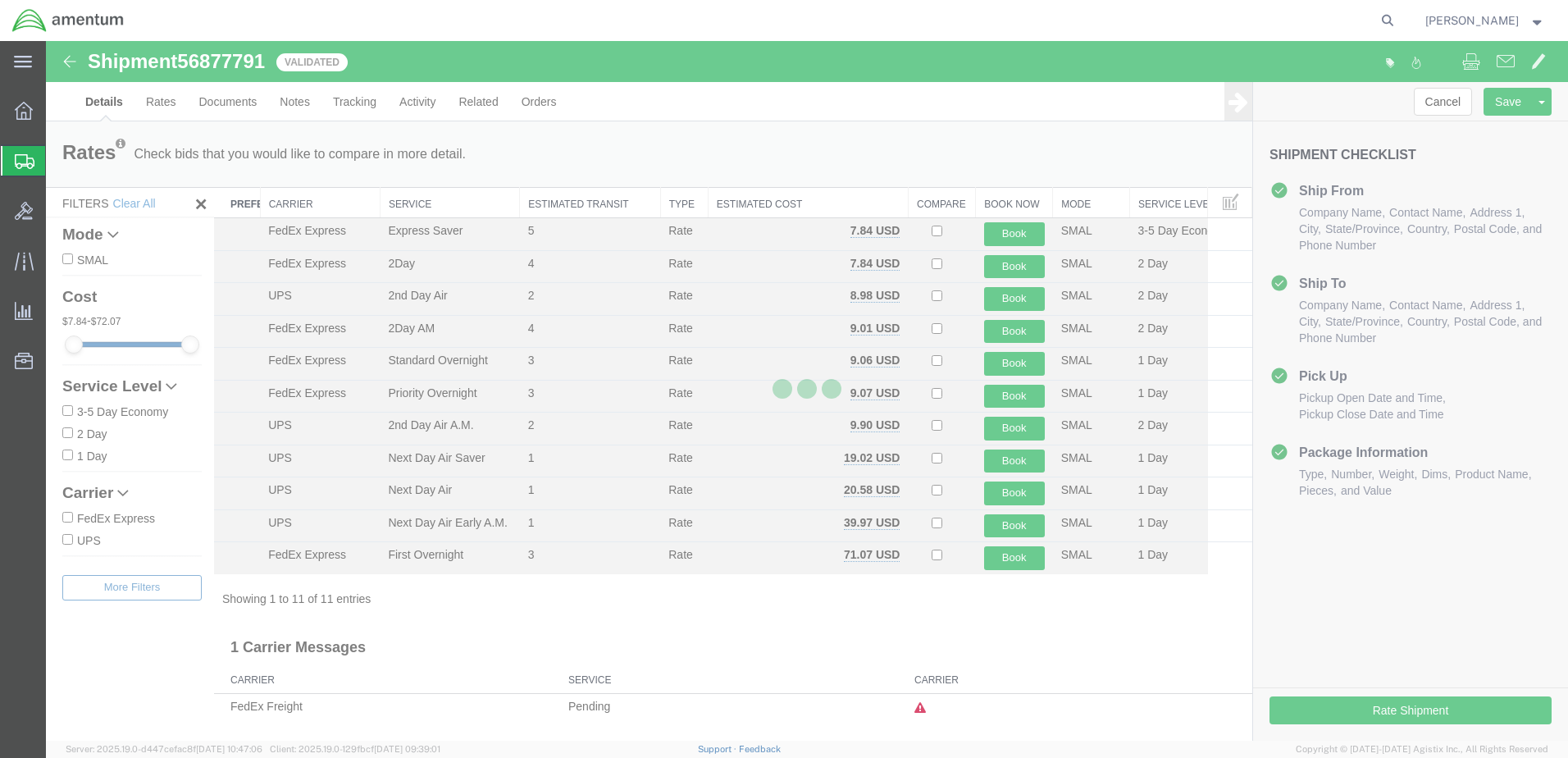
select select "49939"
select select "49950"
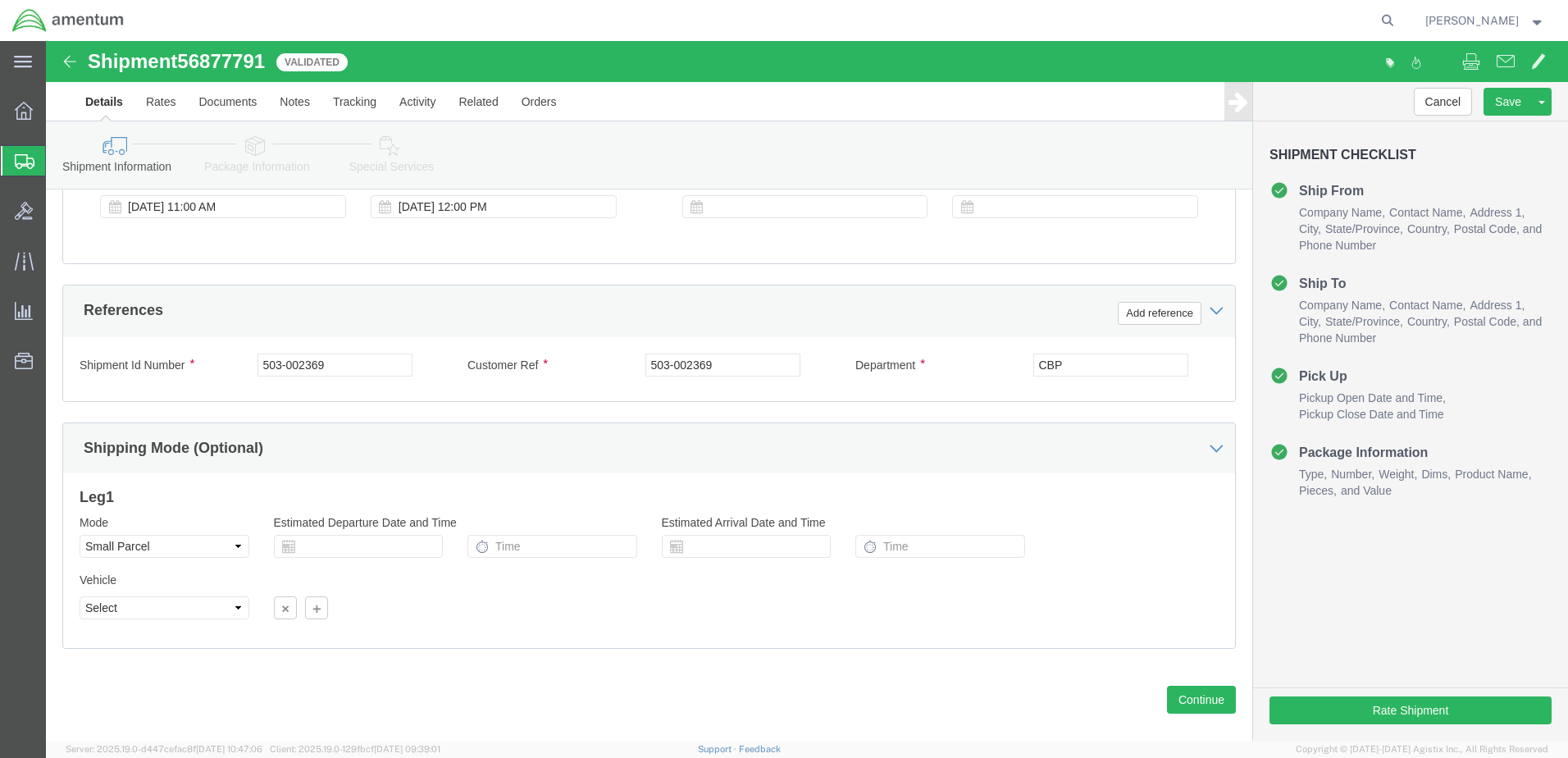
scroll to position [709, 0]
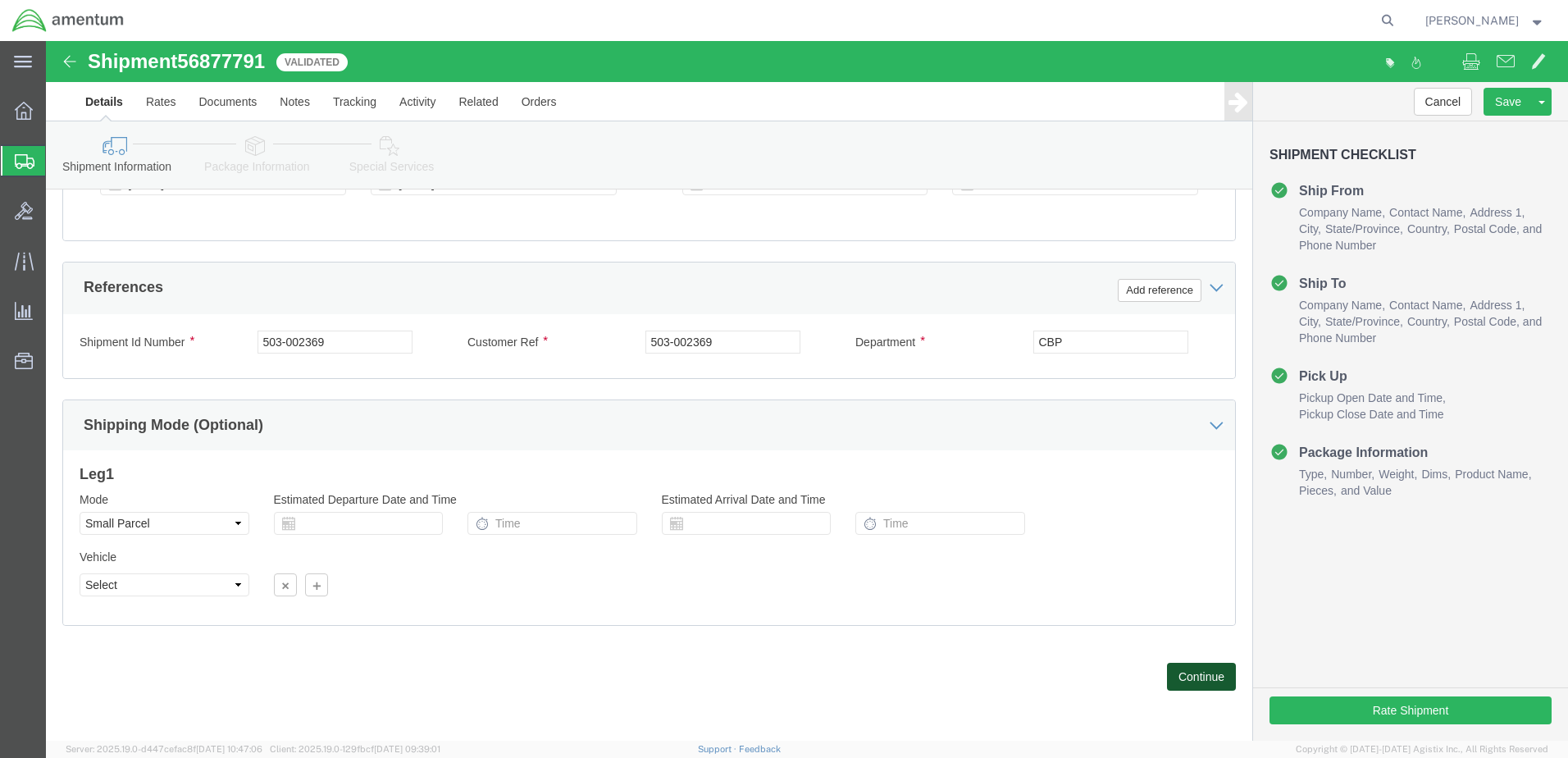
click button "Continue"
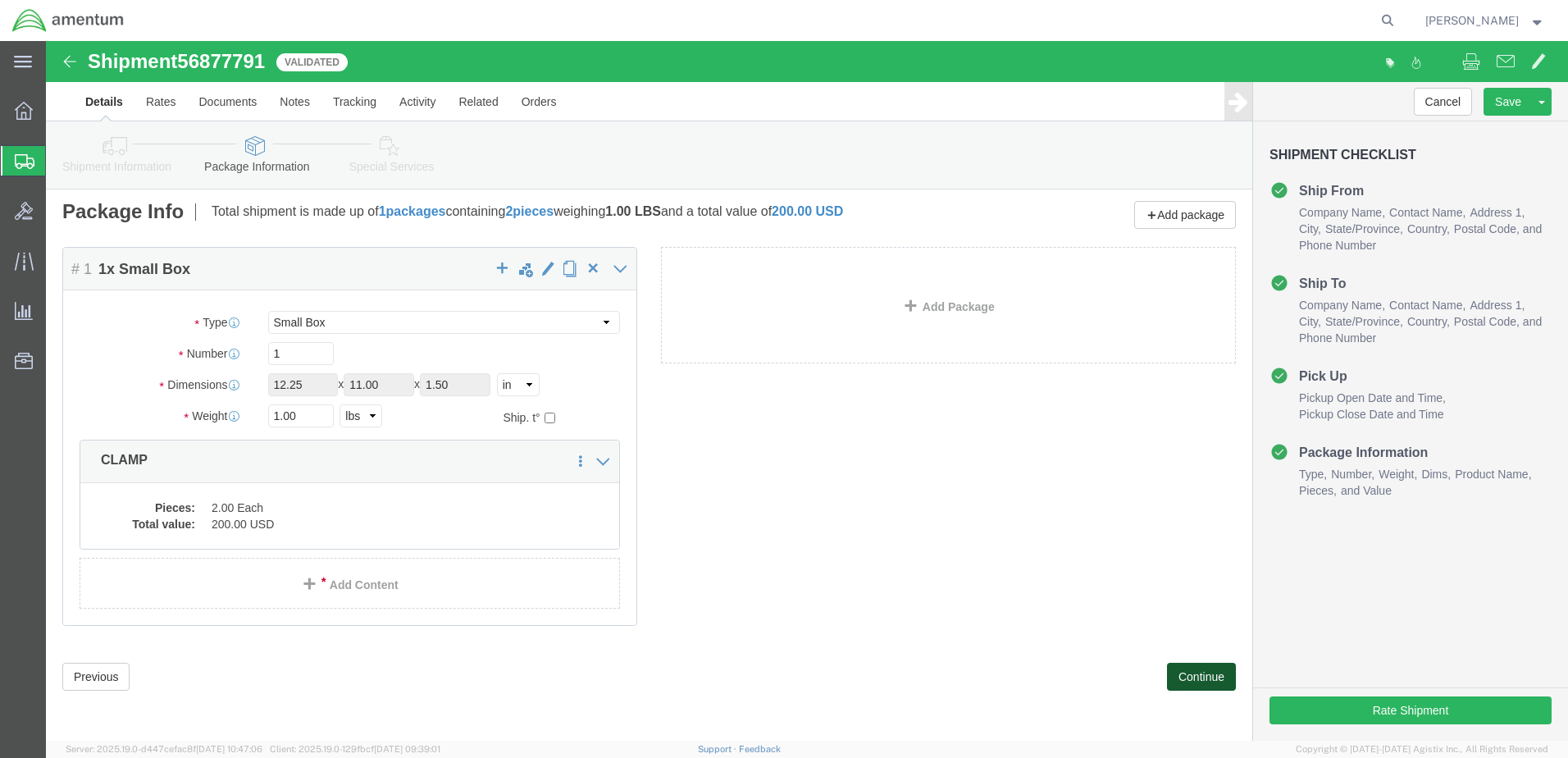
scroll to position [0, 0]
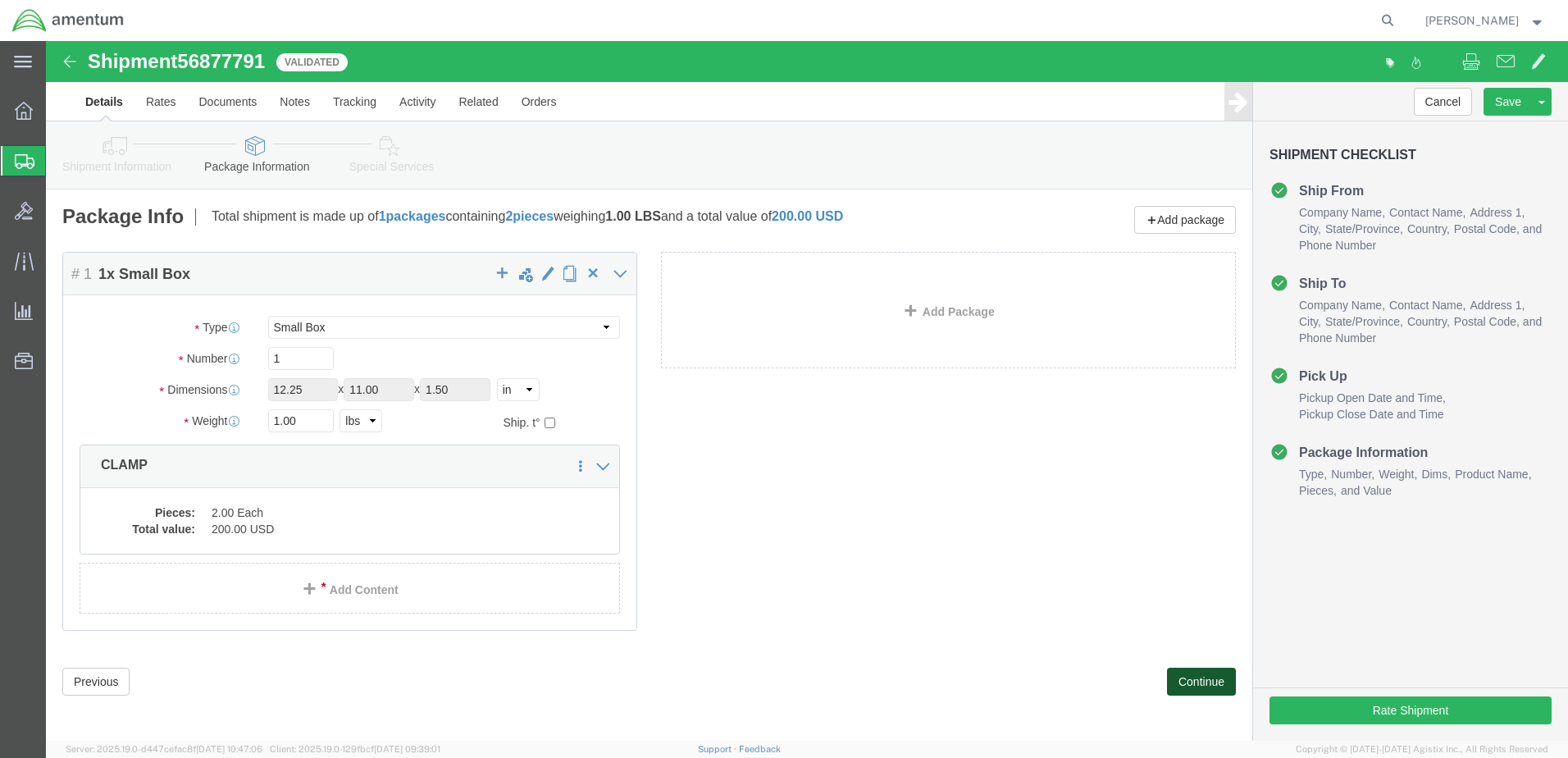
click button "Continue"
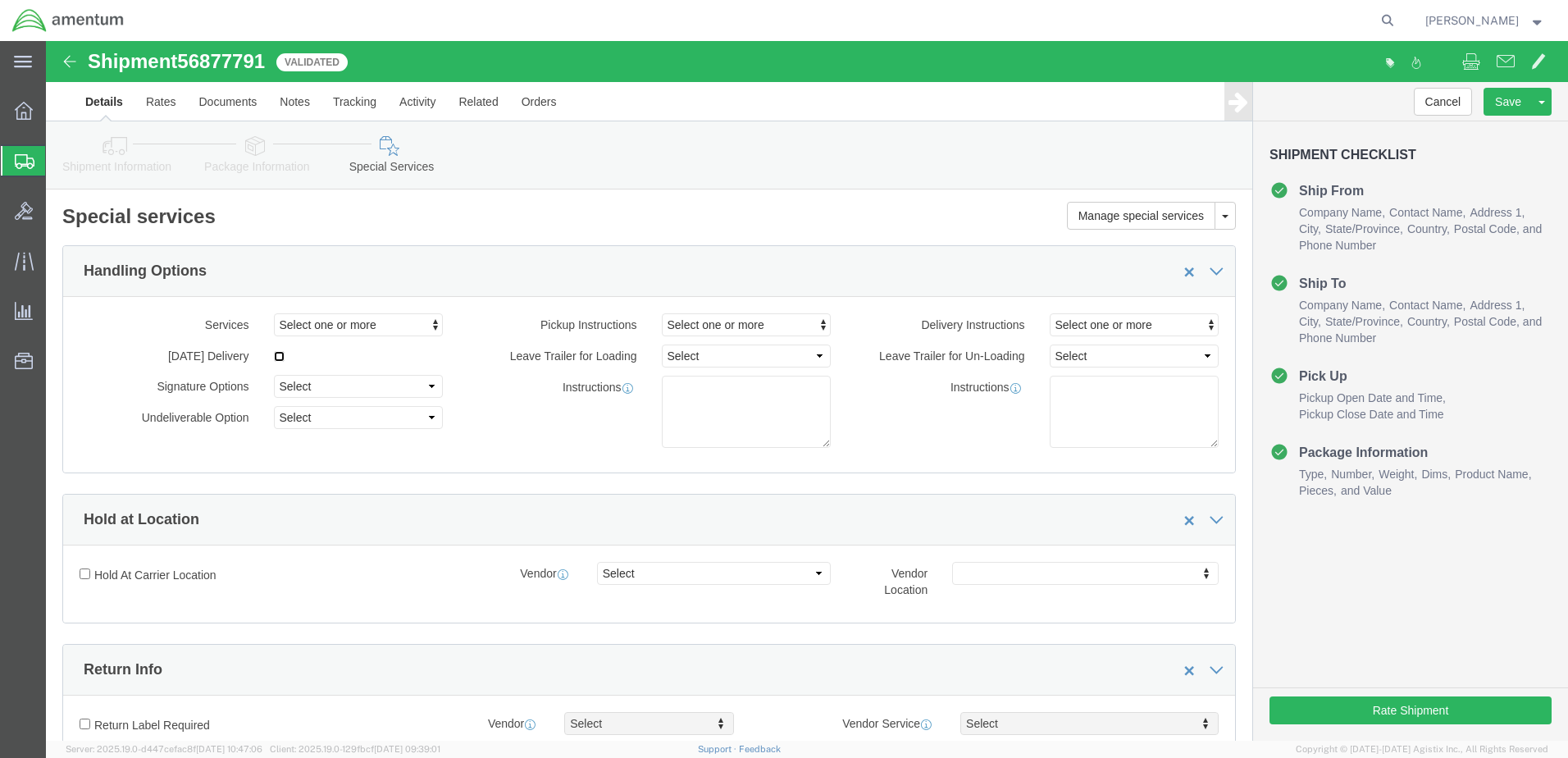
click input "checkbox"
checkbox input "true"
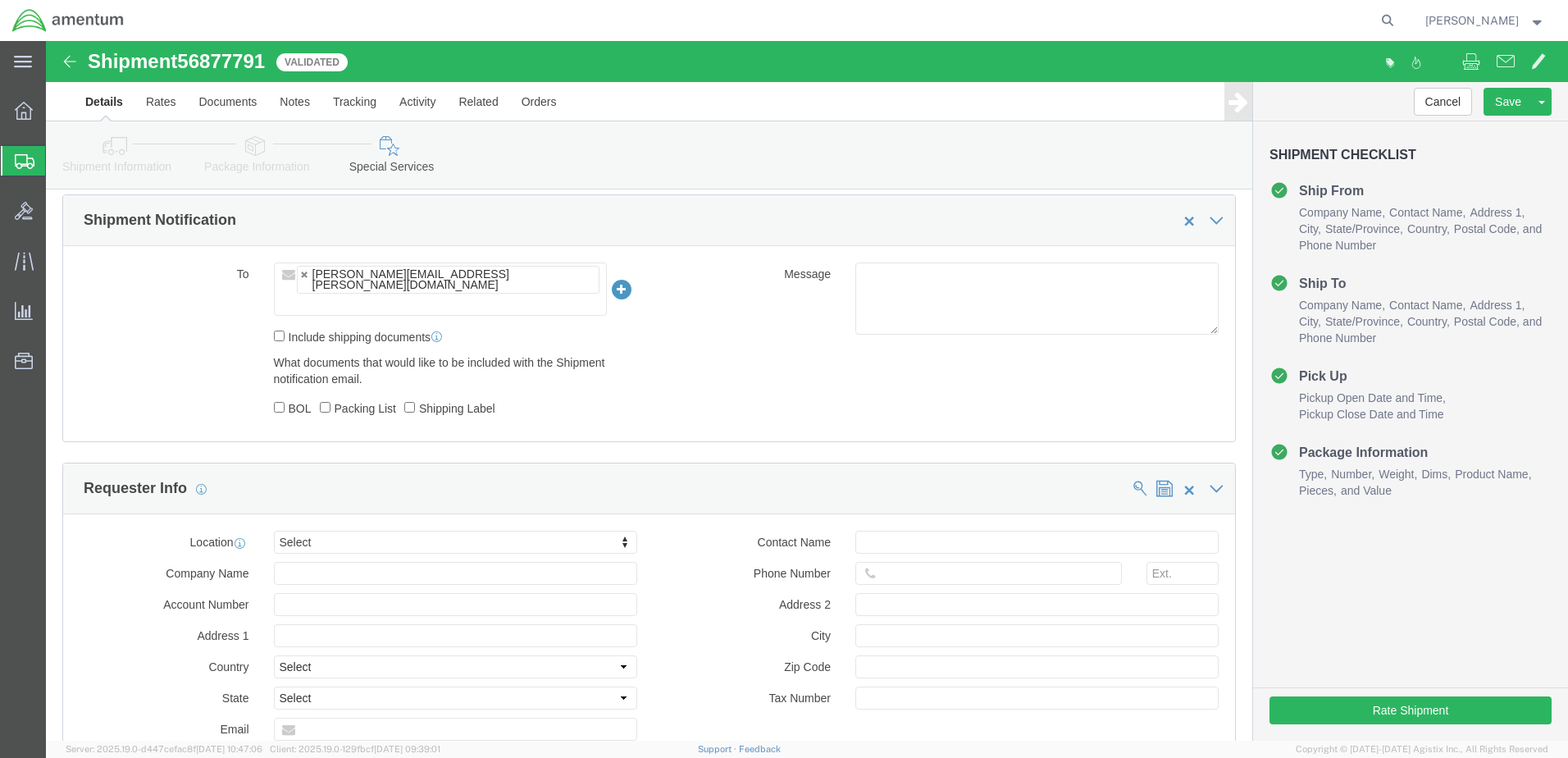
scroll to position [1231, 0]
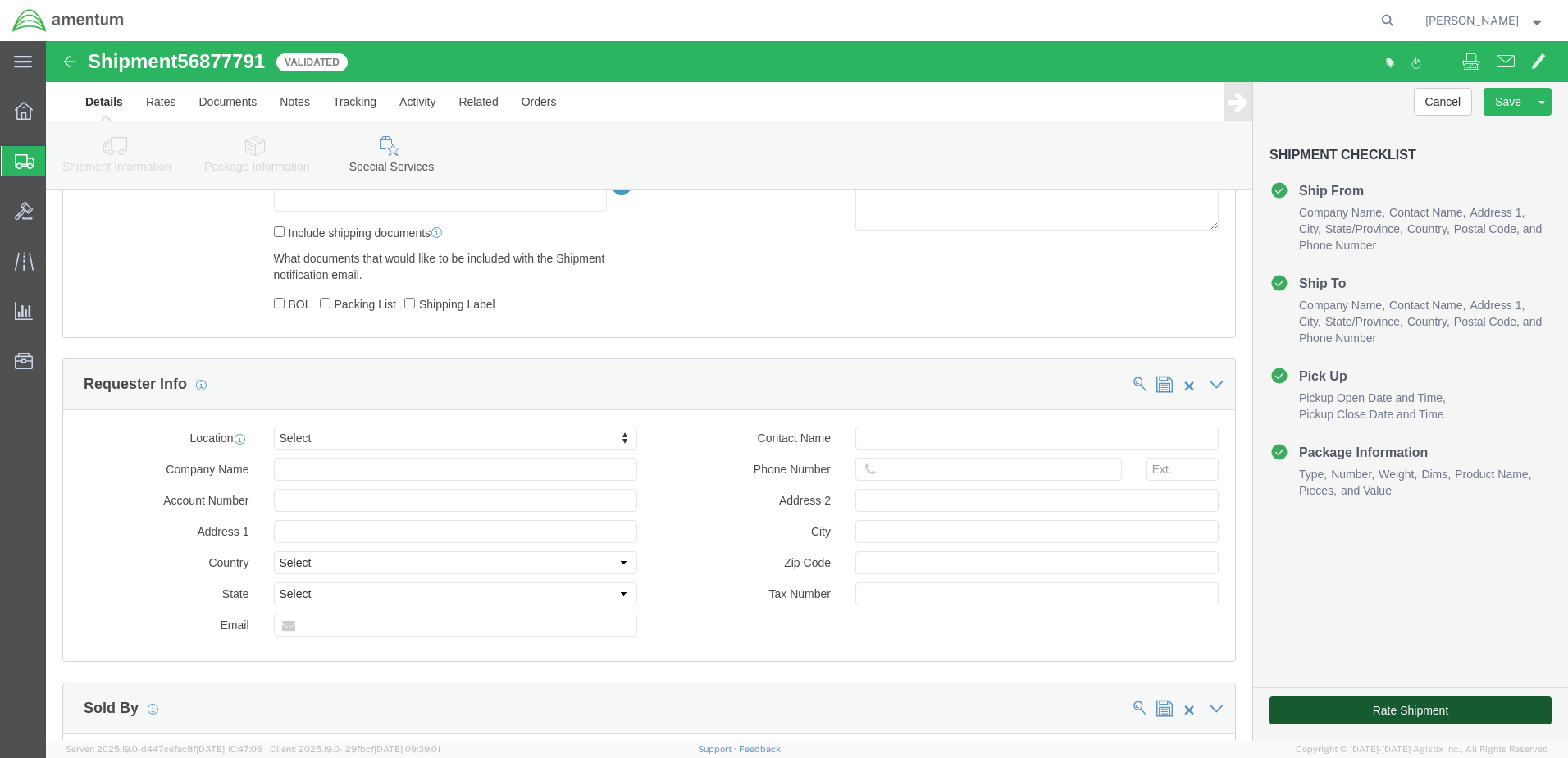
click button "Rate Shipment"
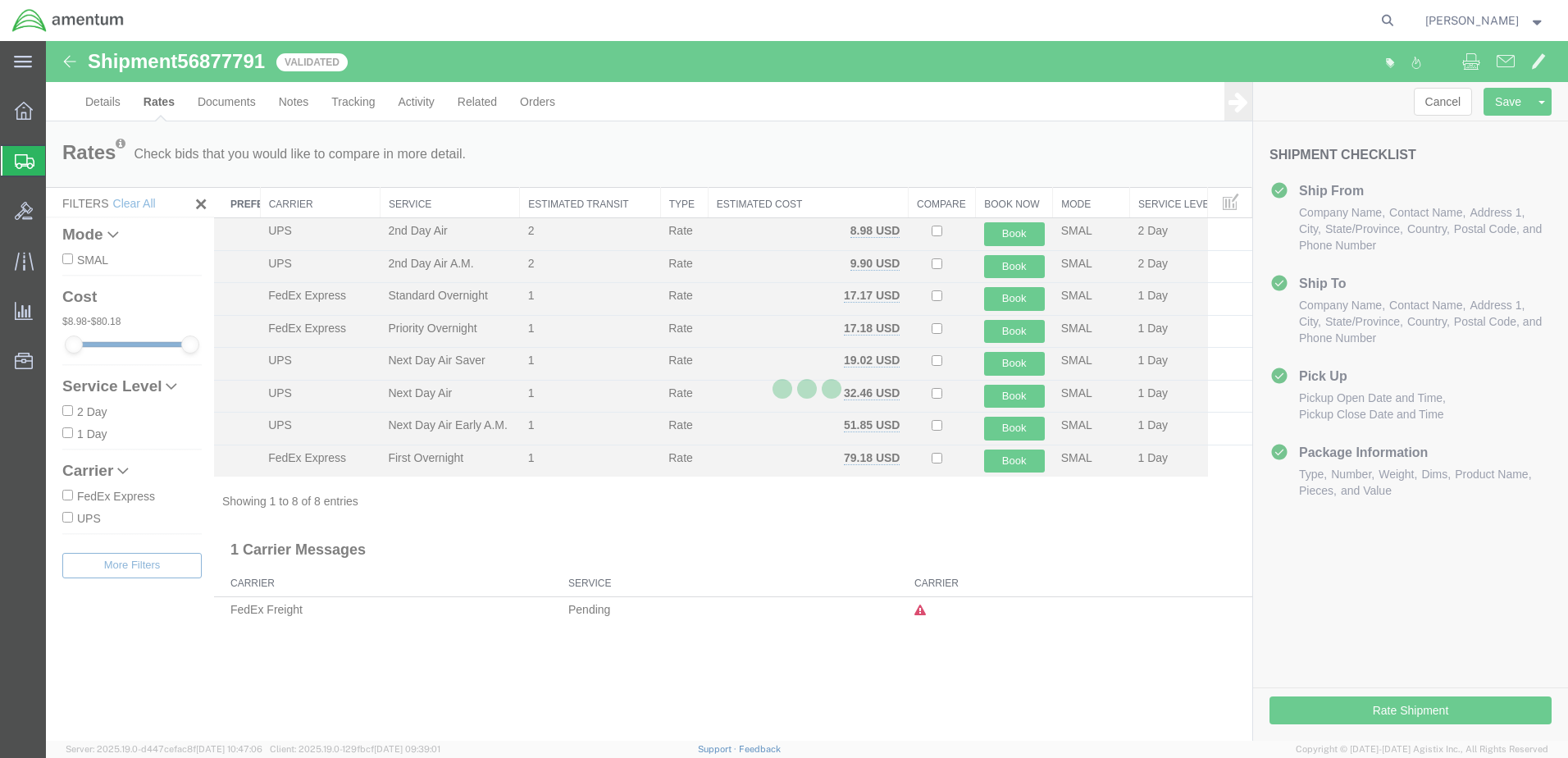
scroll to position [0, 0]
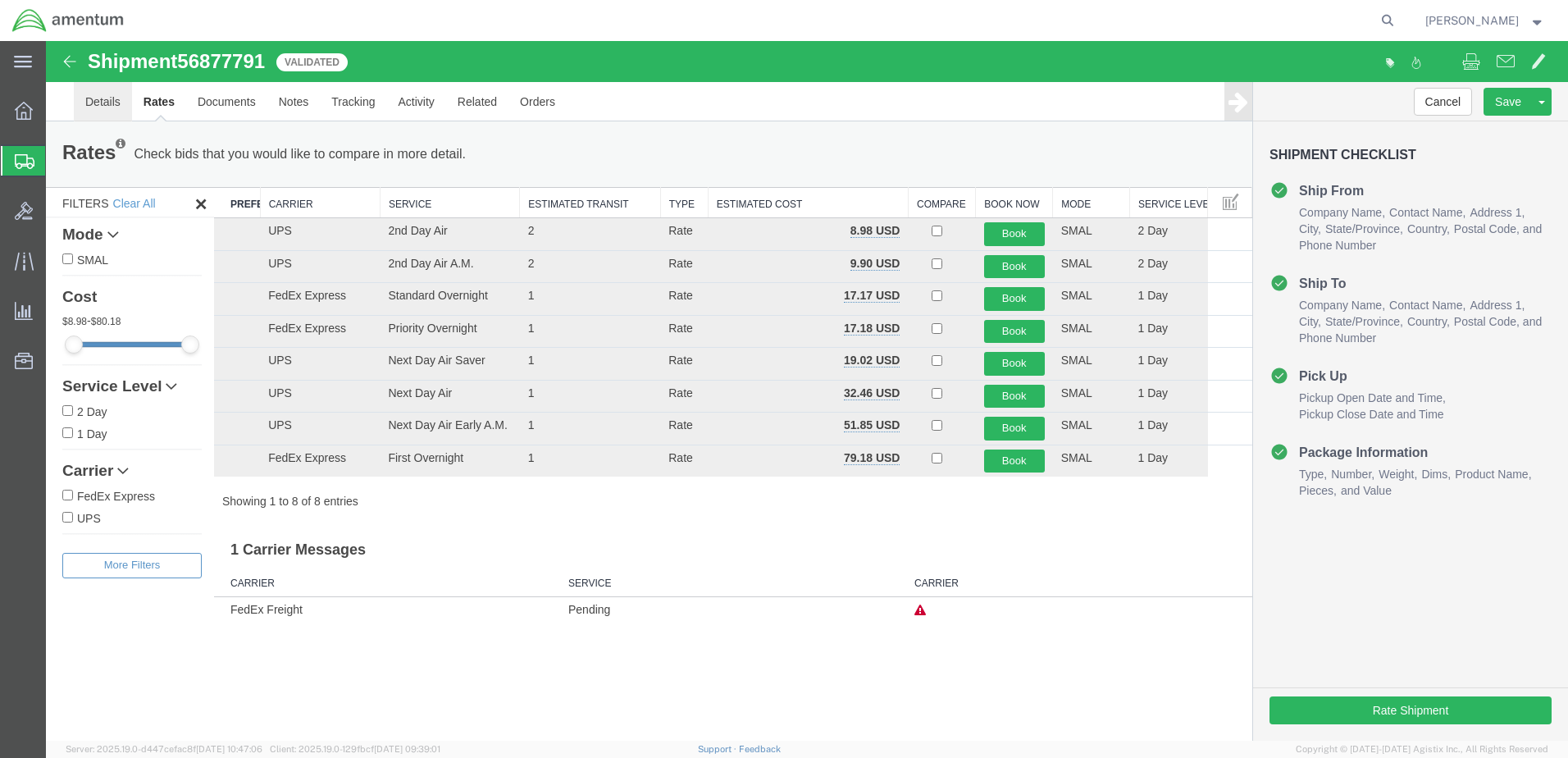
click at [99, 101] on link "Details" at bounding box center [102, 102] width 58 height 40
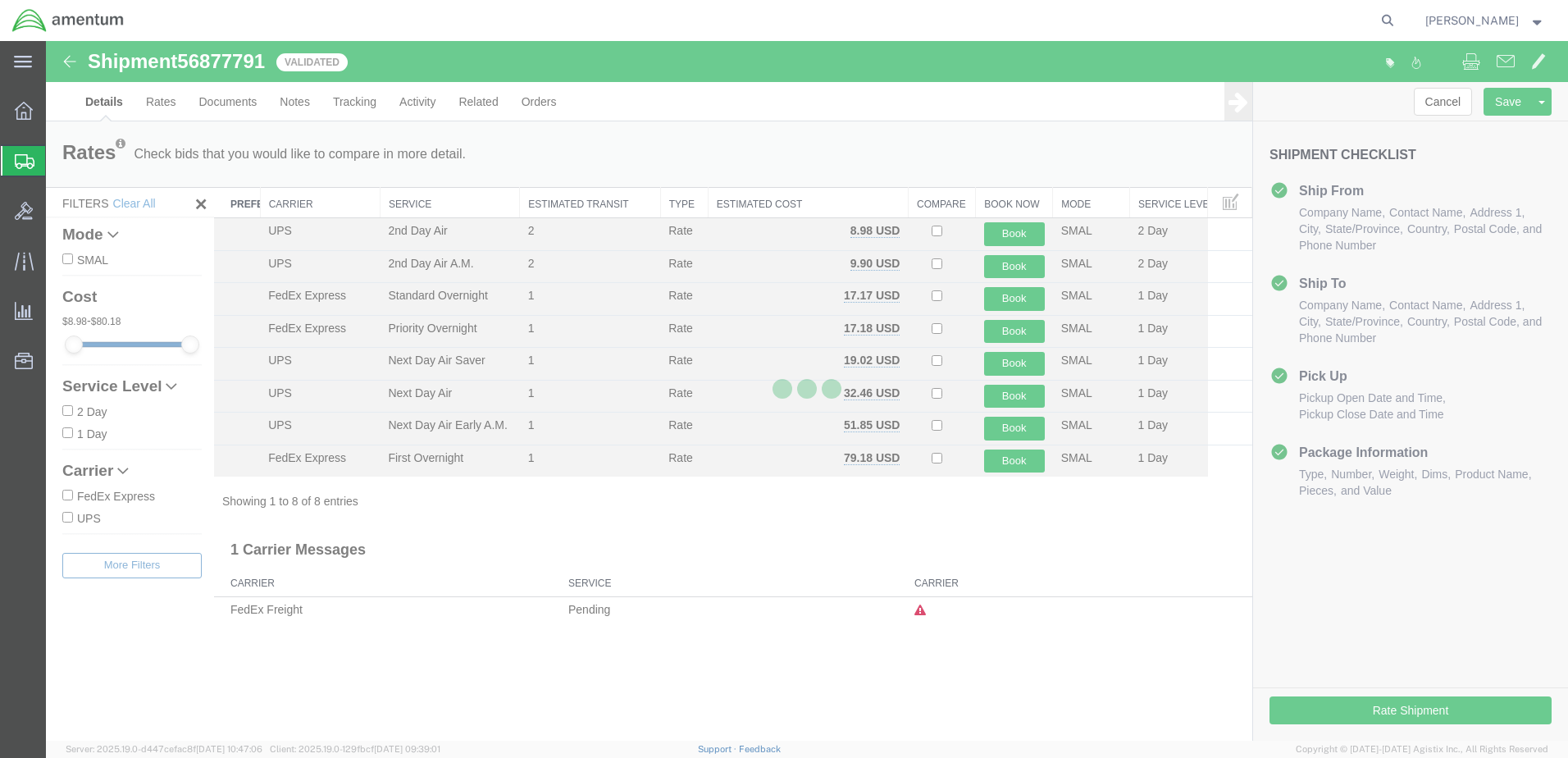
select select "49939"
select select "49950"
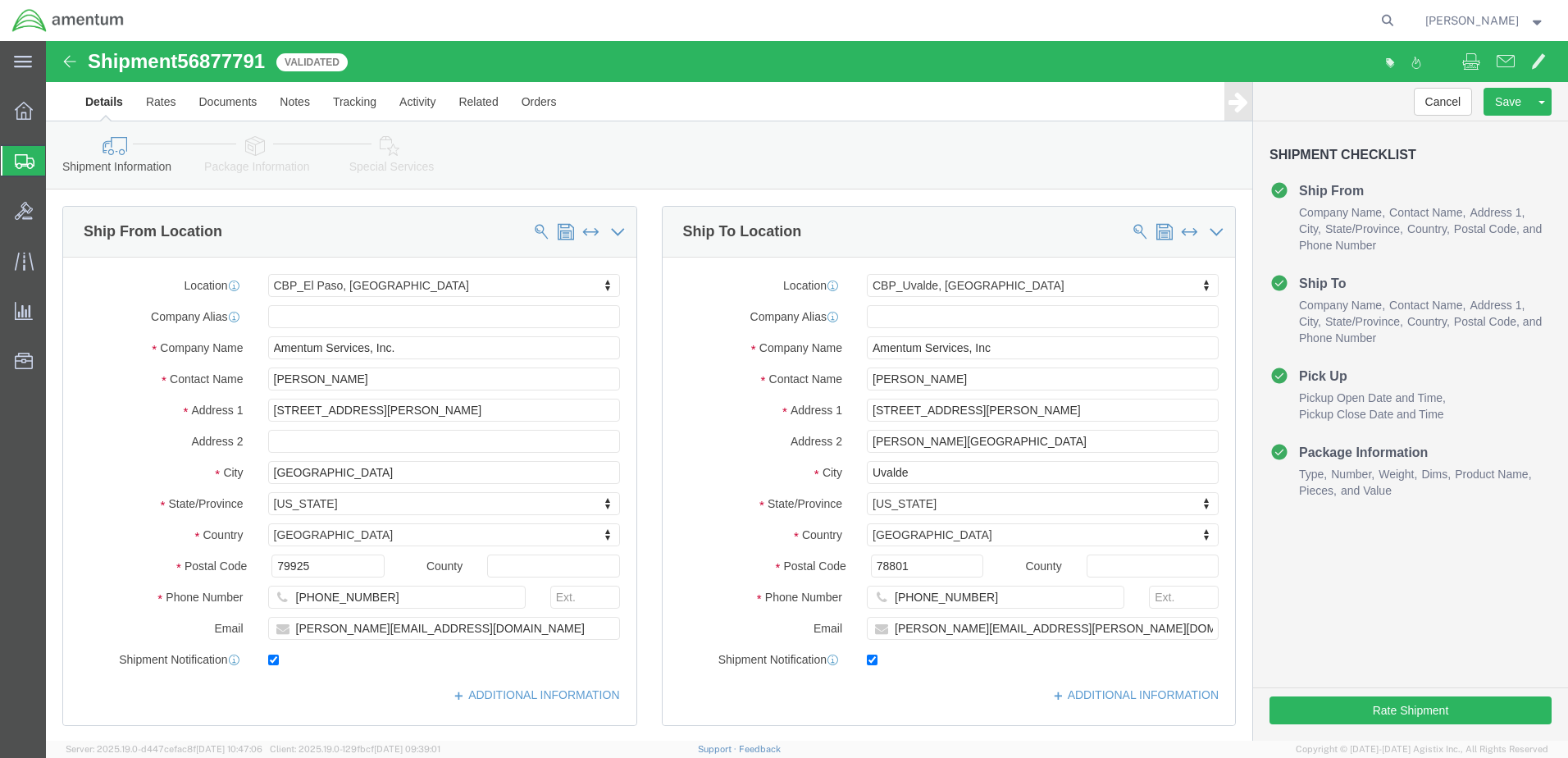
click link "Special Services"
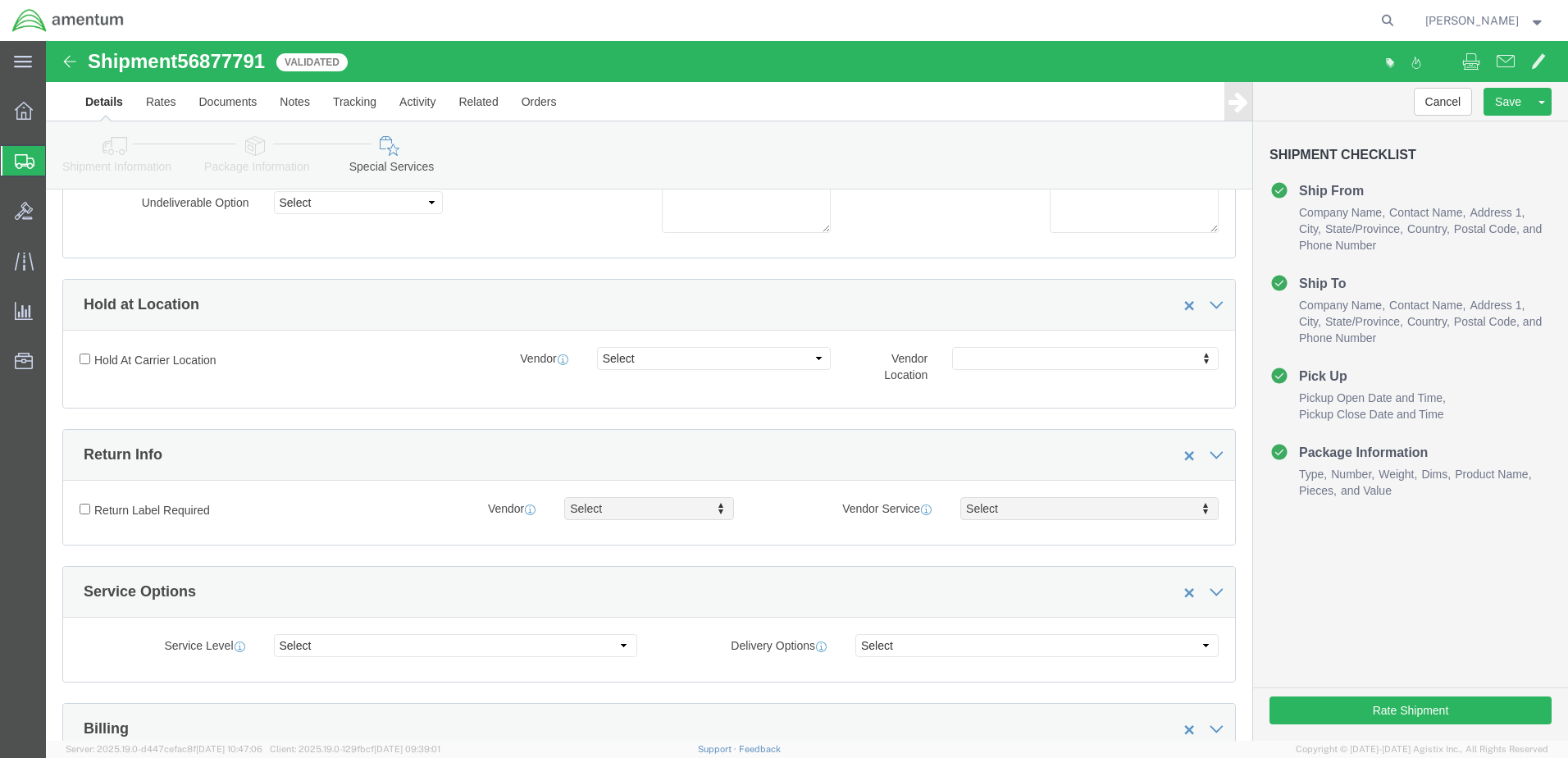
scroll to position [164, 0]
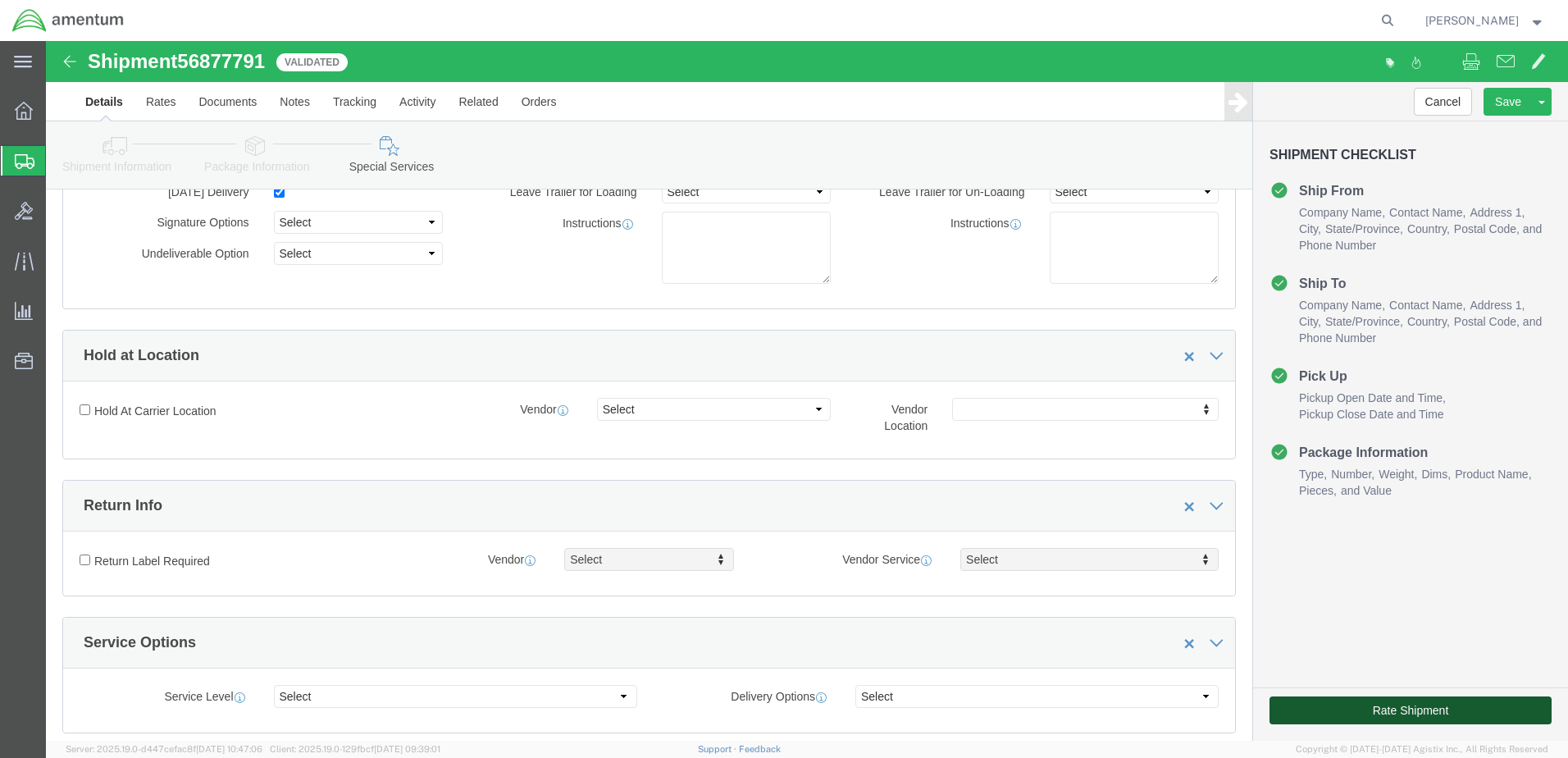
click button "Rate Shipment"
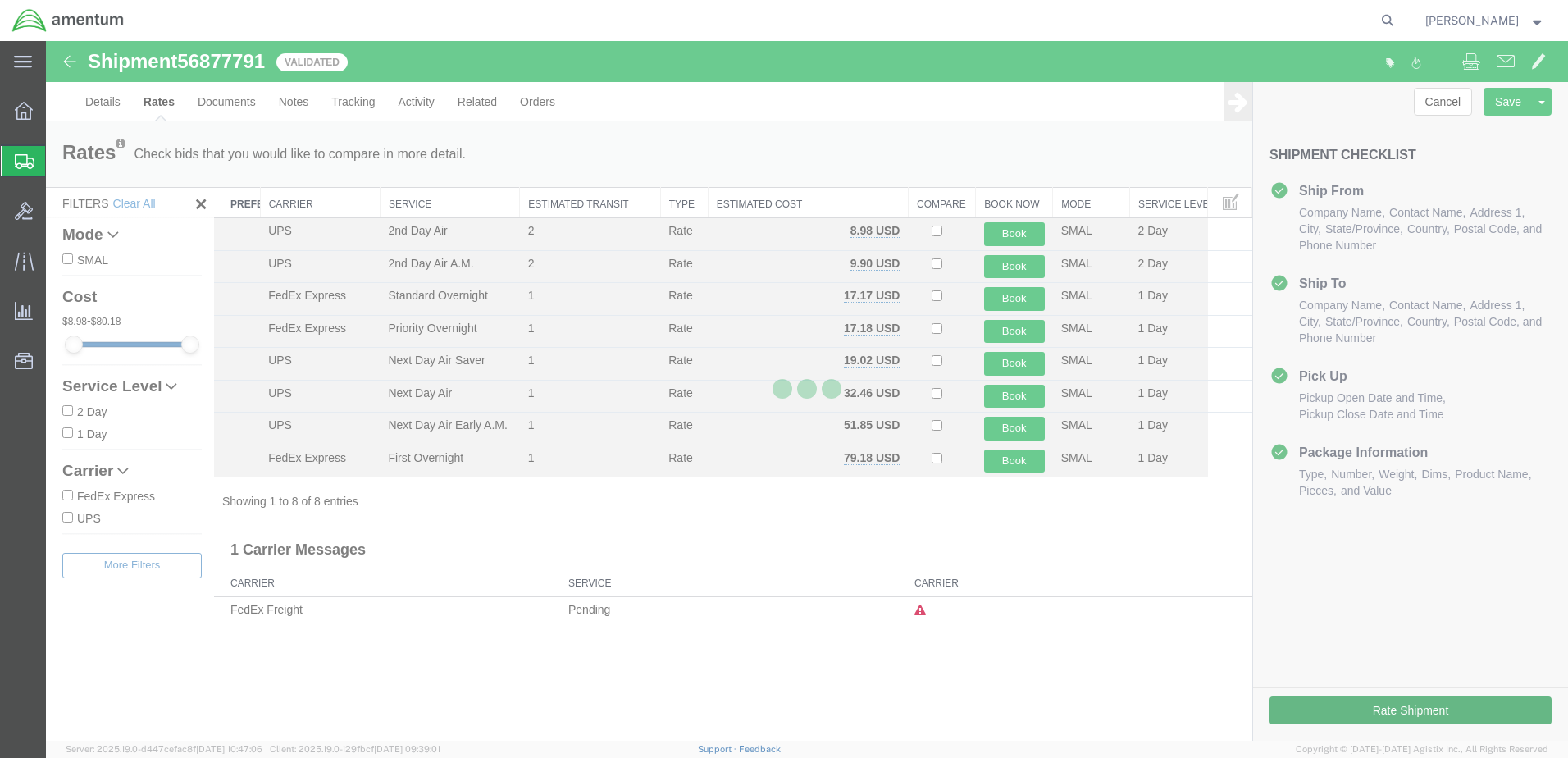
scroll to position [0, 0]
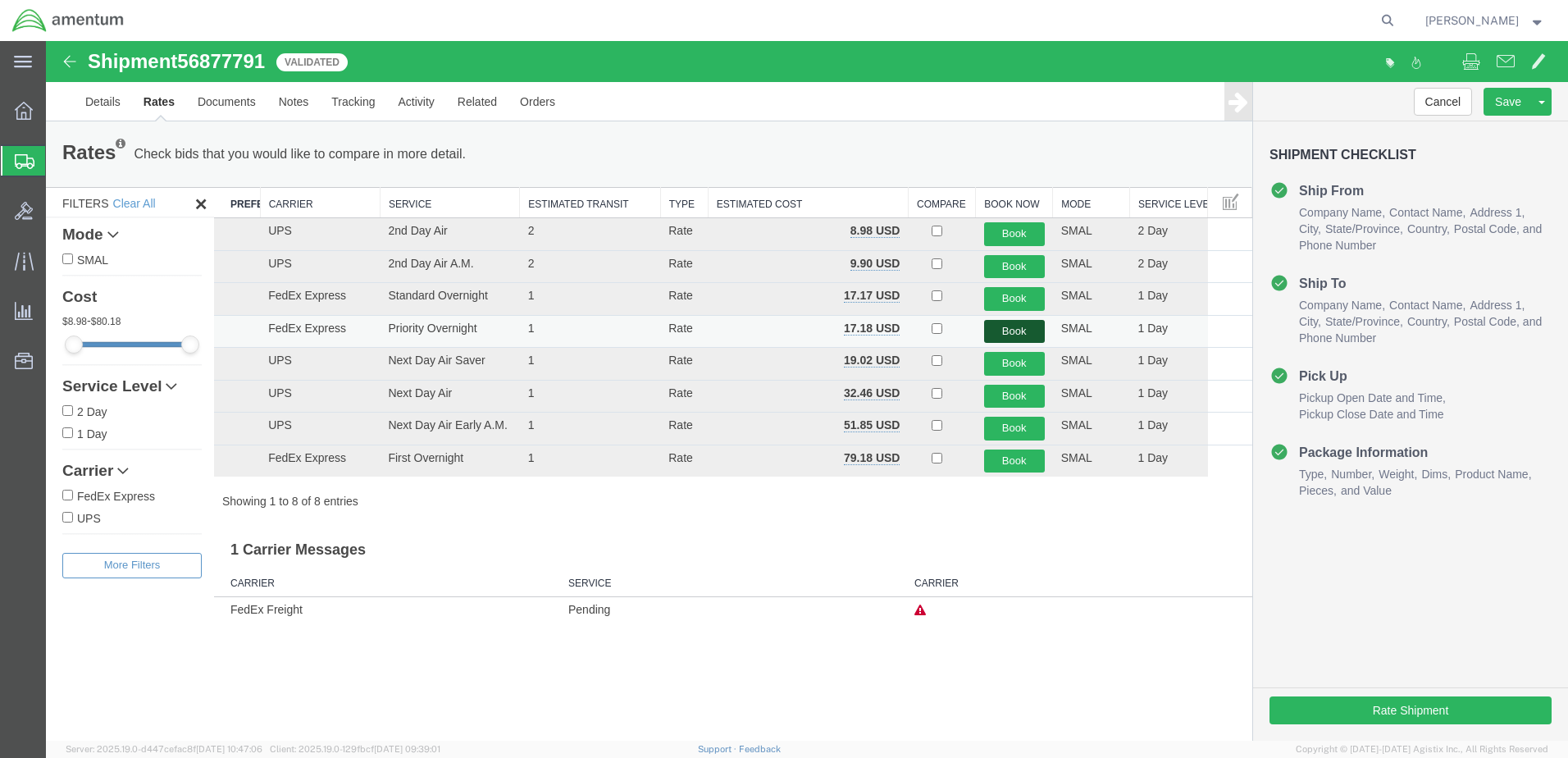
click at [1002, 326] on button "Book" at bounding box center [1015, 332] width 61 height 24
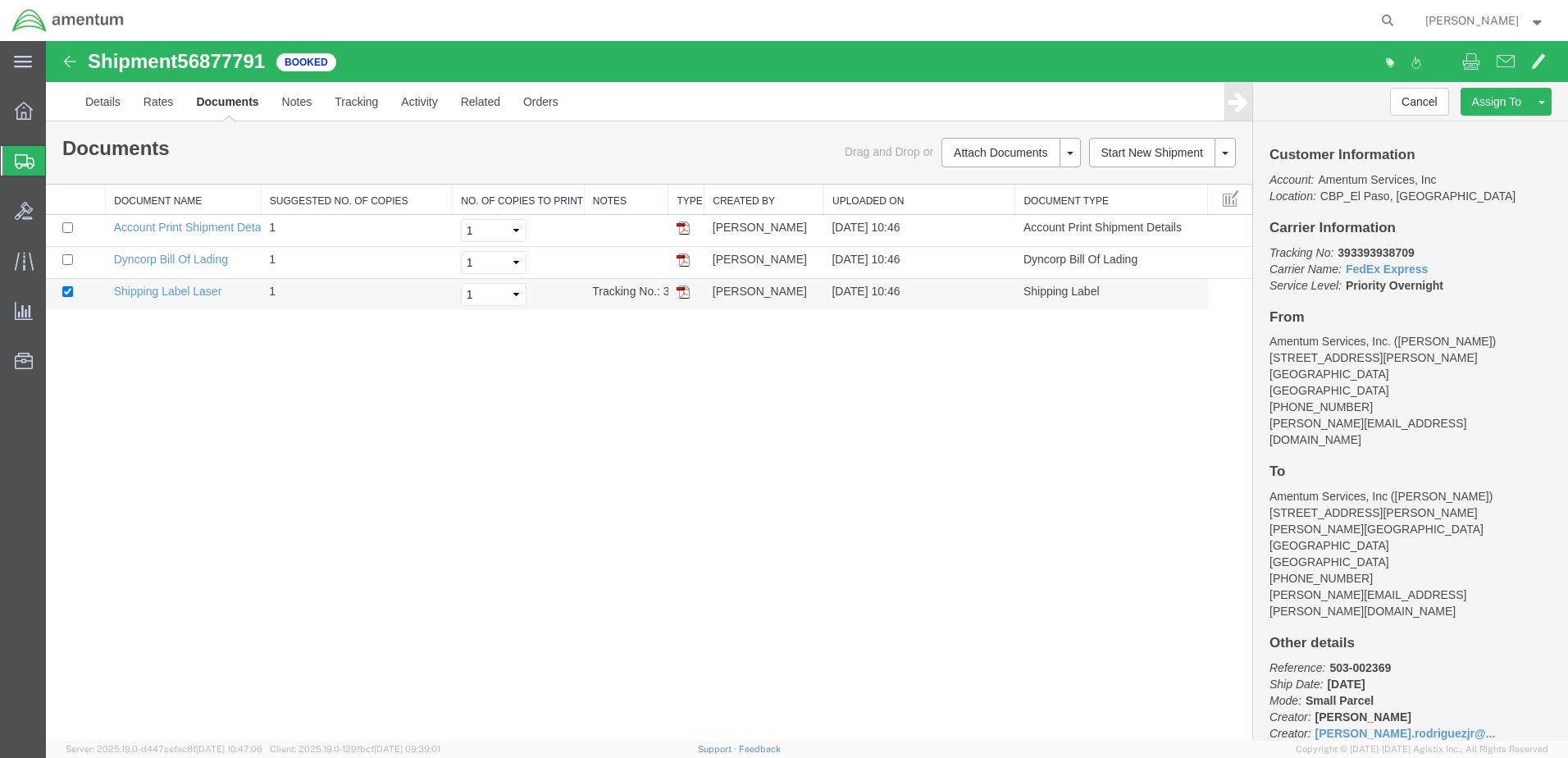
click at [681, 291] on img at bounding box center [683, 291] width 13 height 13
click at [1545, 22] on button "[PERSON_NAME]" at bounding box center [1485, 20] width 121 height 20
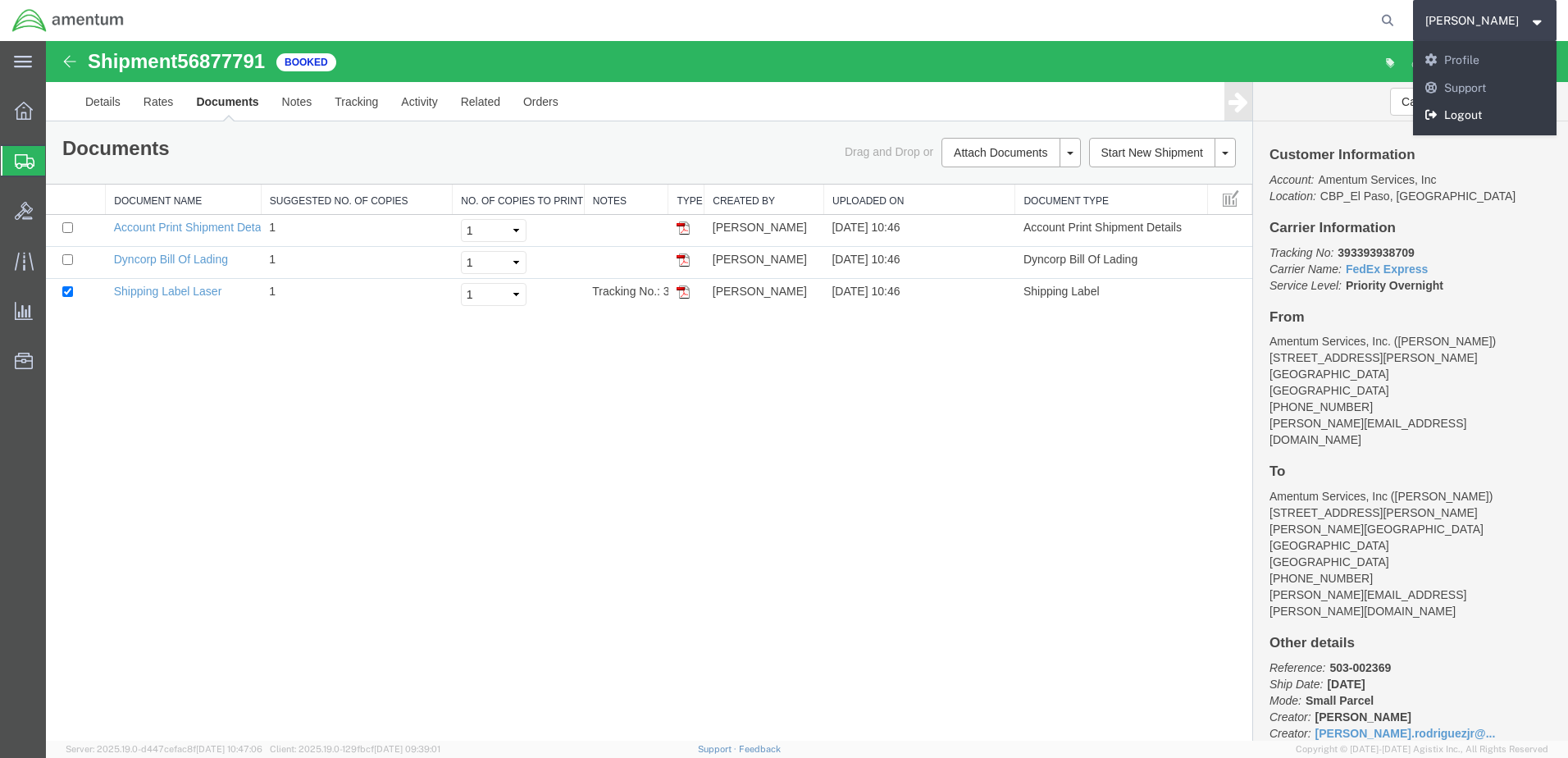
click at [1444, 114] on link "Logout" at bounding box center [1485, 116] width 144 height 28
